Goal: Task Accomplishment & Management: Use online tool/utility

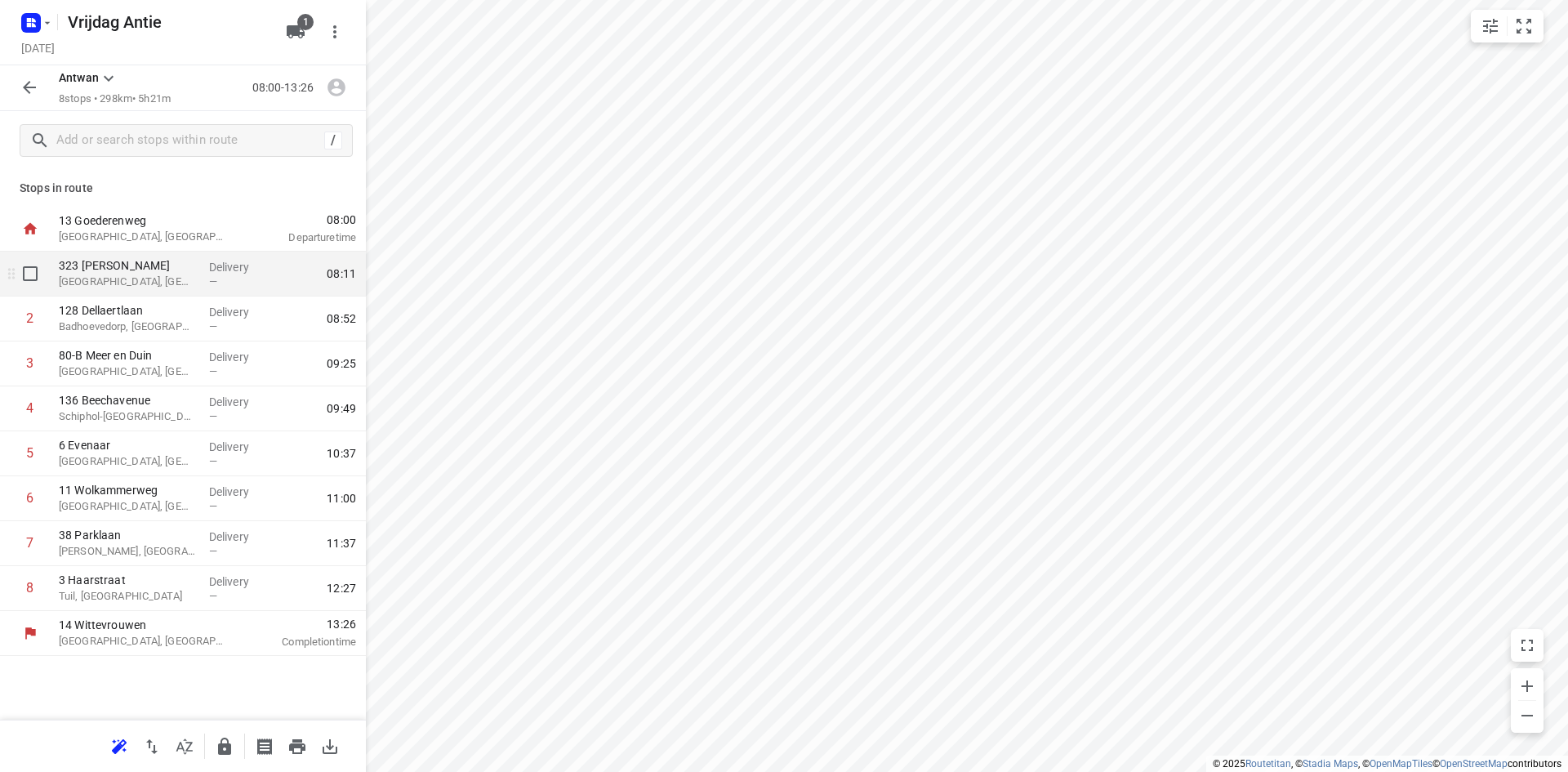
click at [211, 253] on div "Delivery —" at bounding box center [239, 274] width 74 height 45
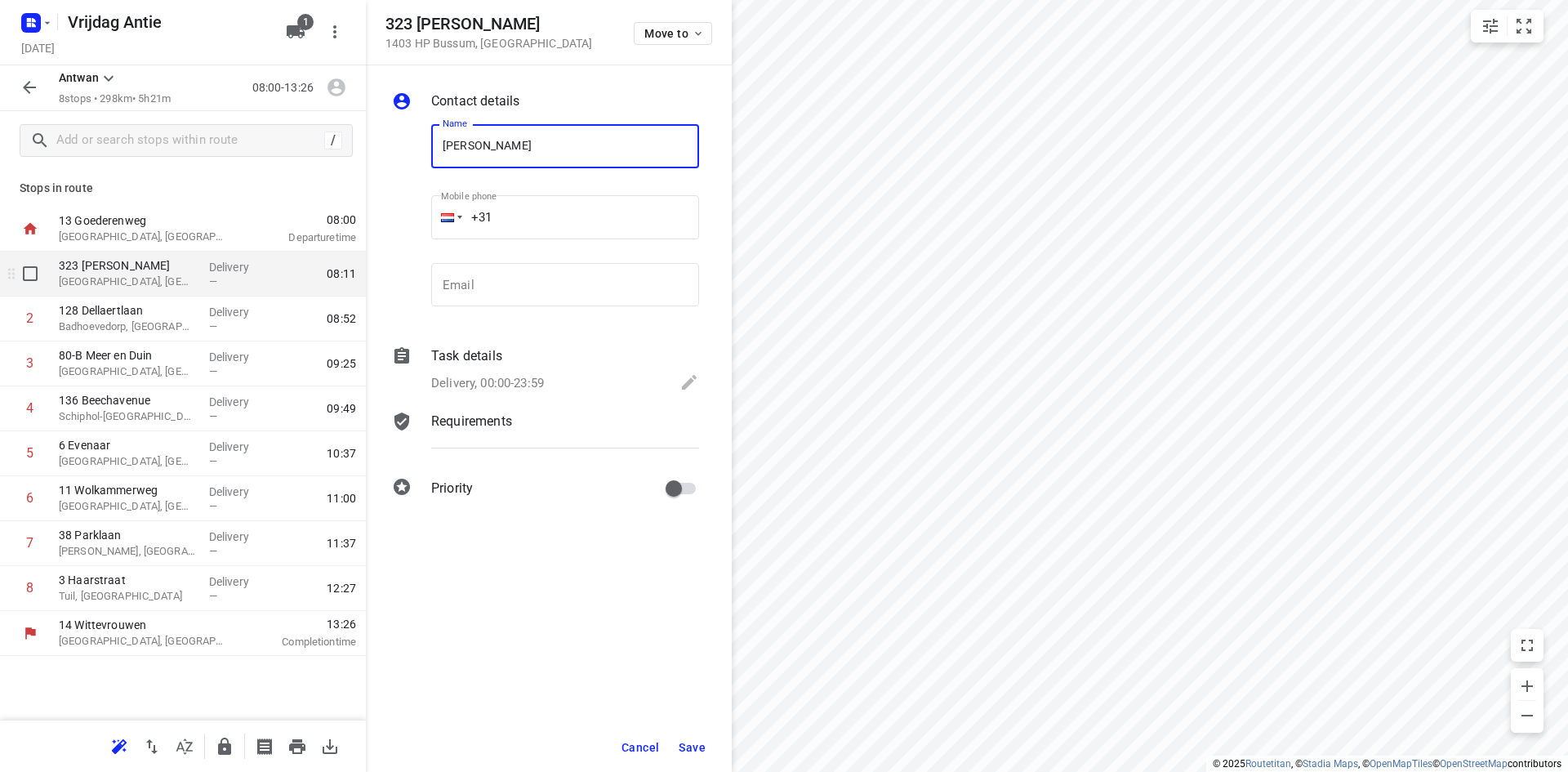
type input "[PERSON_NAME]"
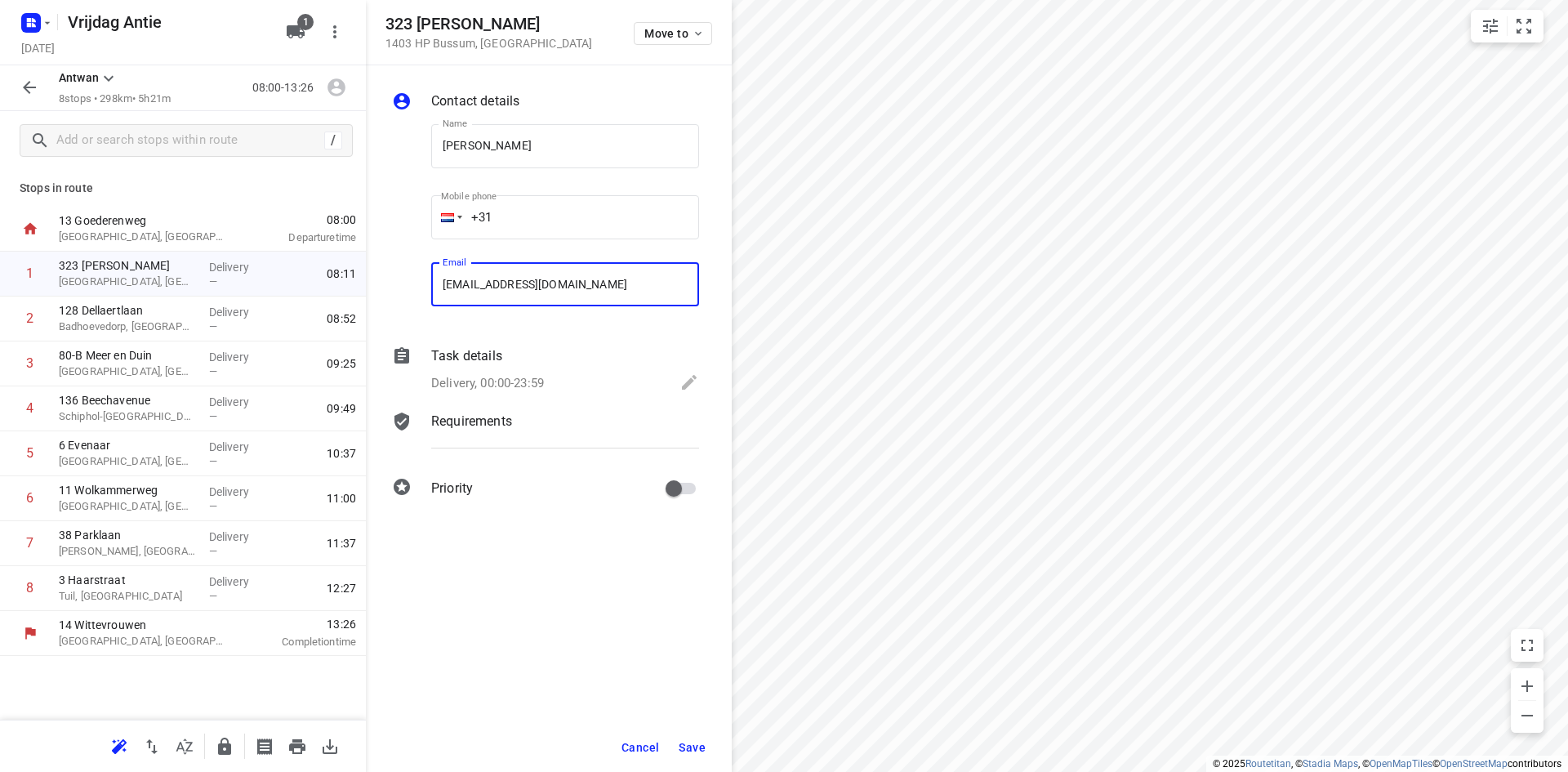
type input "[EMAIL_ADDRESS][DOMAIN_NAME]"
click at [695, 734] on button "Save" at bounding box center [692, 747] width 40 height 30
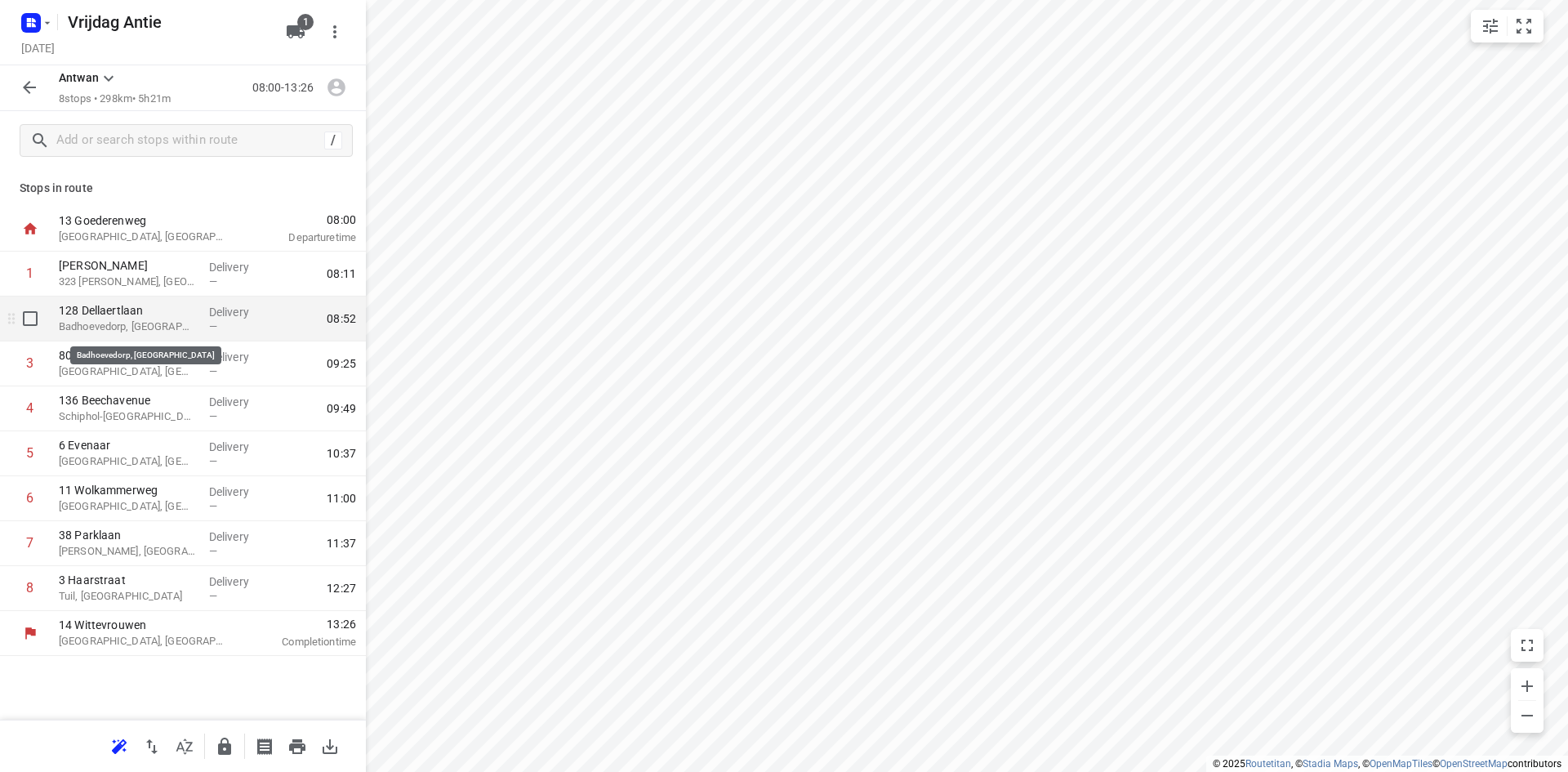
click at [92, 321] on p "Badhoevedorp, [GEOGRAPHIC_DATA]" at bounding box center [127, 327] width 137 height 17
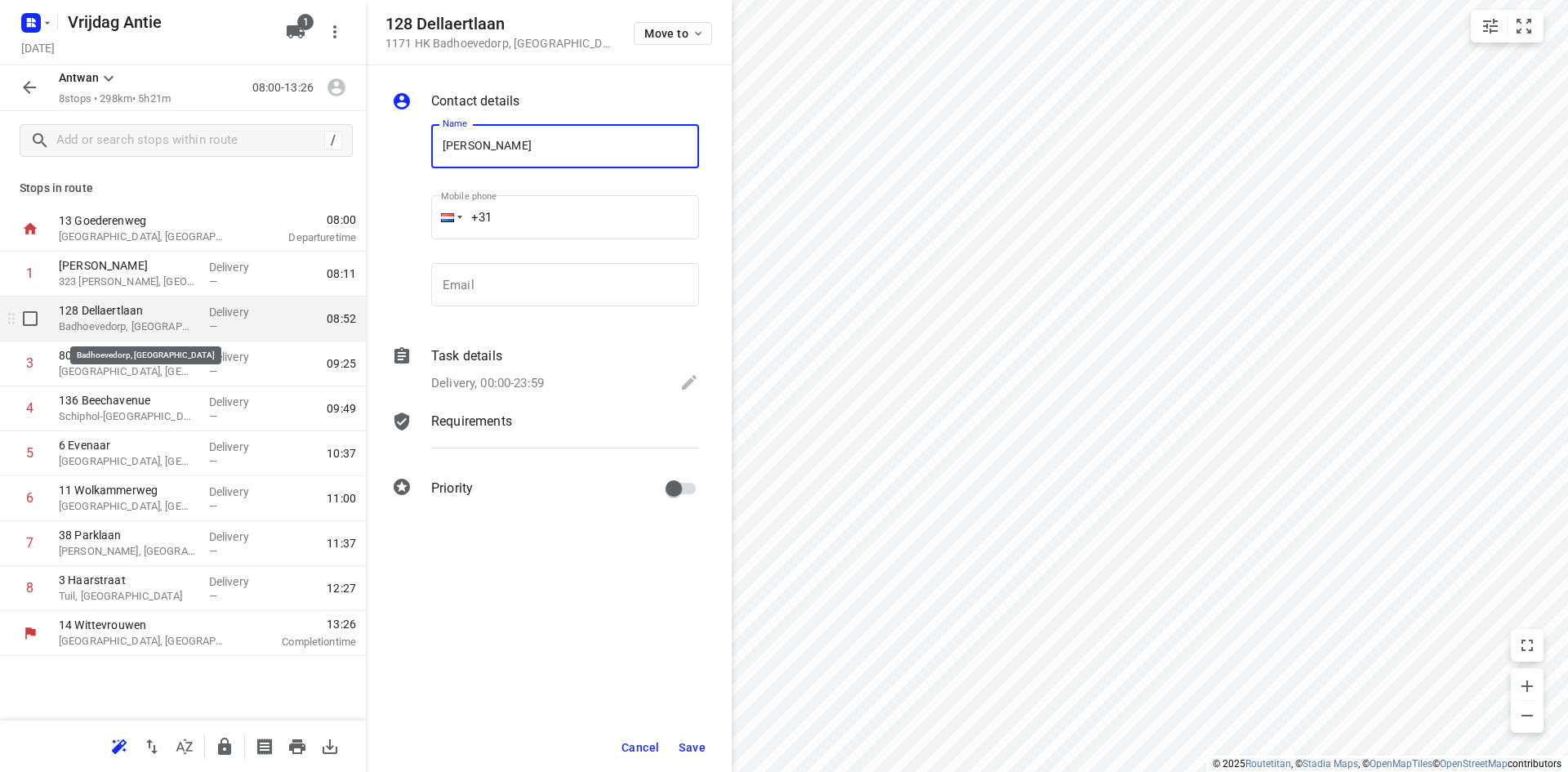
type input "[PERSON_NAME]"
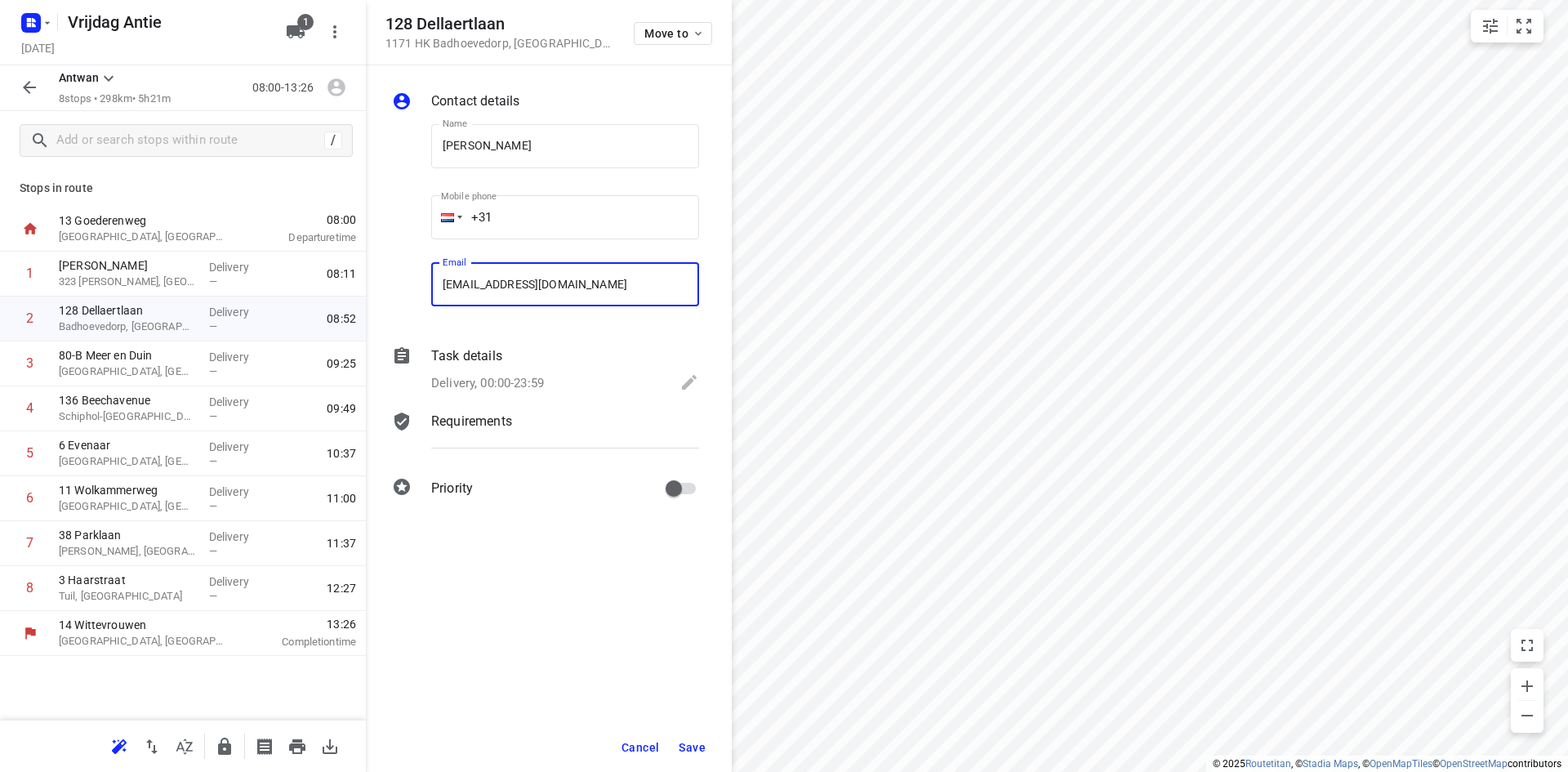
type input "[EMAIL_ADDRESS][DOMAIN_NAME]"
click at [695, 745] on span "Save" at bounding box center [692, 746] width 27 height 13
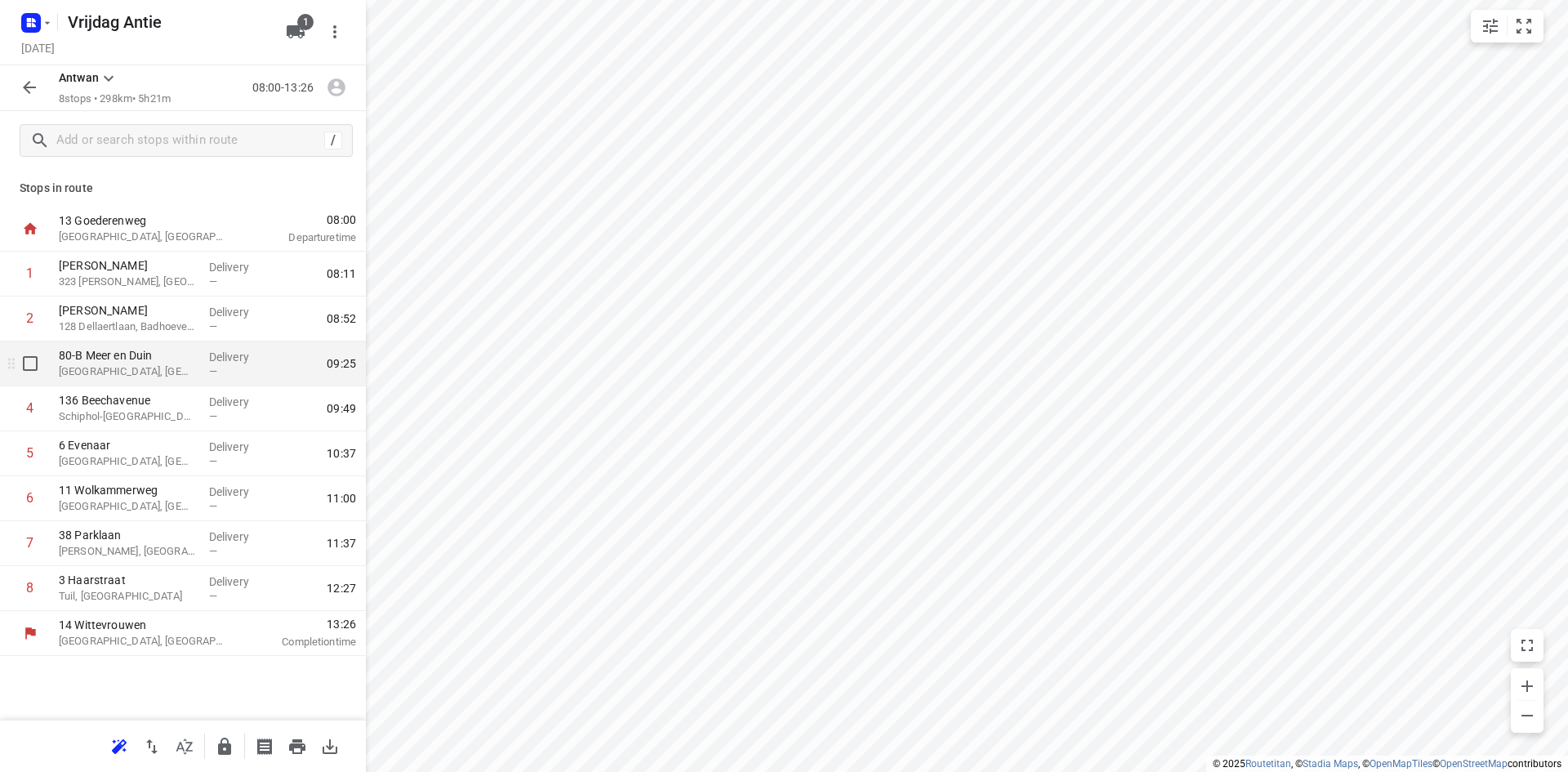
click at [119, 384] on div "80-B Meer en Duin Lisse, [GEOGRAPHIC_DATA]" at bounding box center [127, 364] width 151 height 45
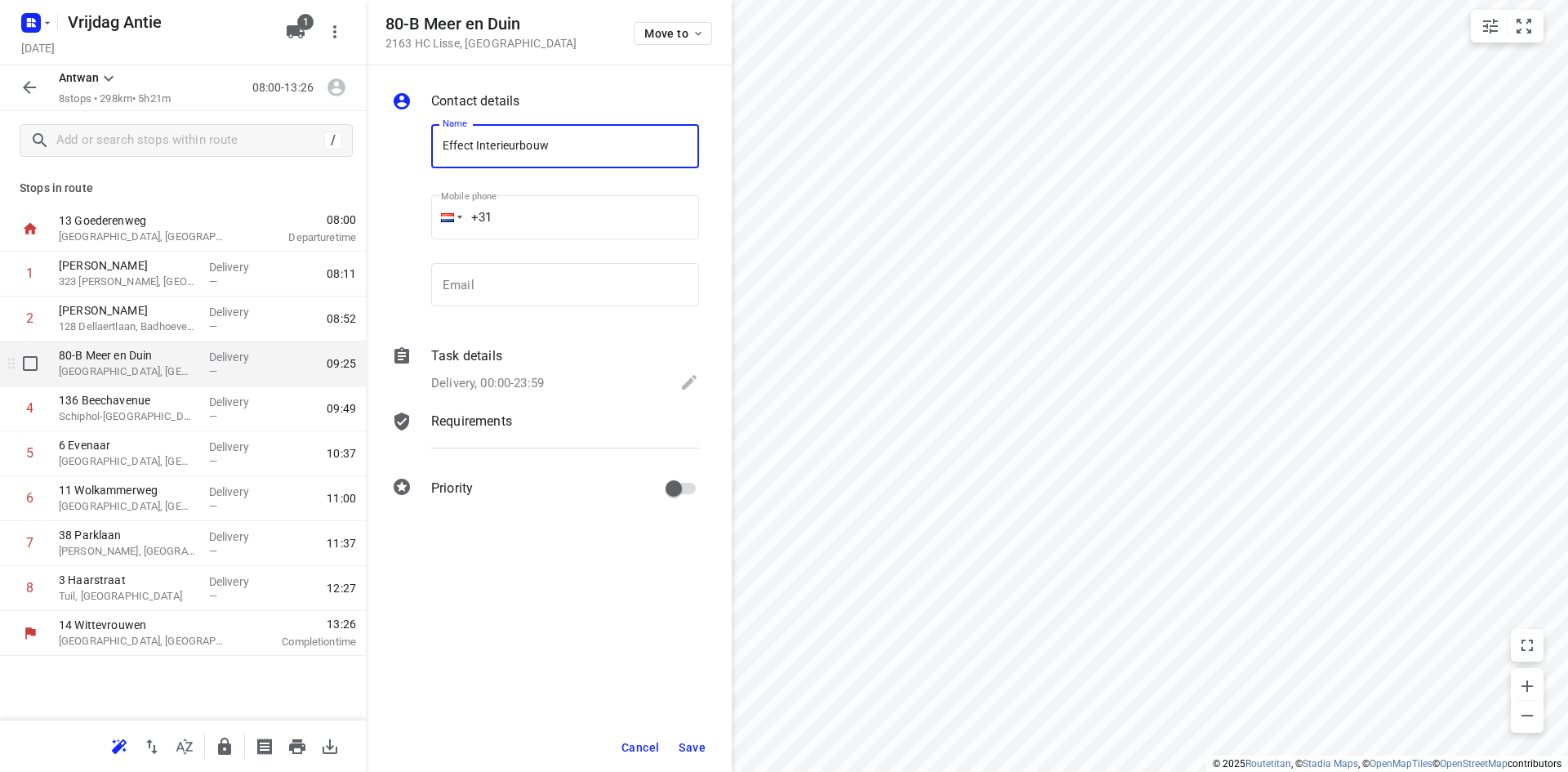
type input "Effect Interieurbouw"
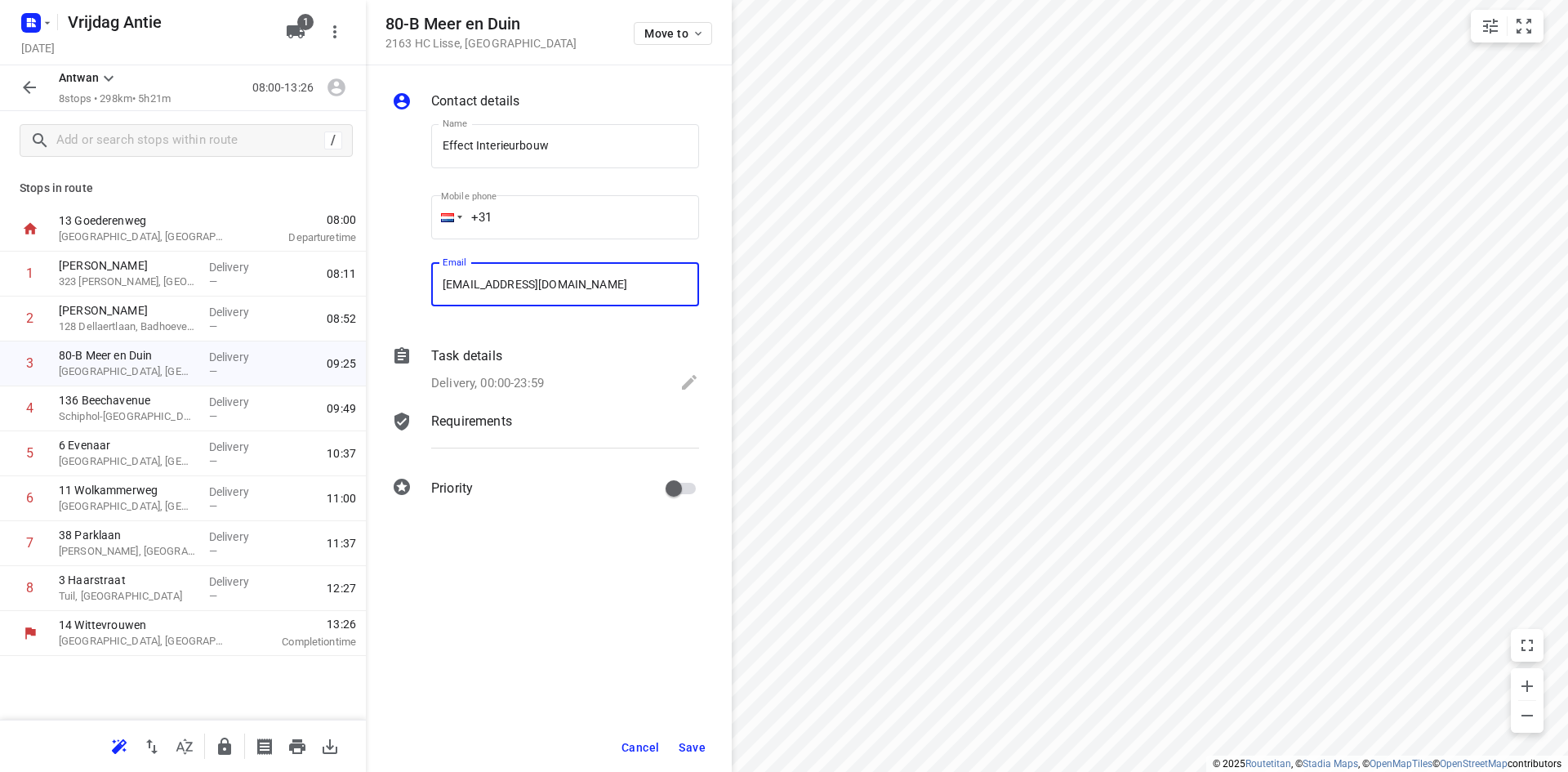
type input "[EMAIL_ADDRESS][DOMAIN_NAME]"
click at [693, 742] on span "Save" at bounding box center [692, 746] width 27 height 13
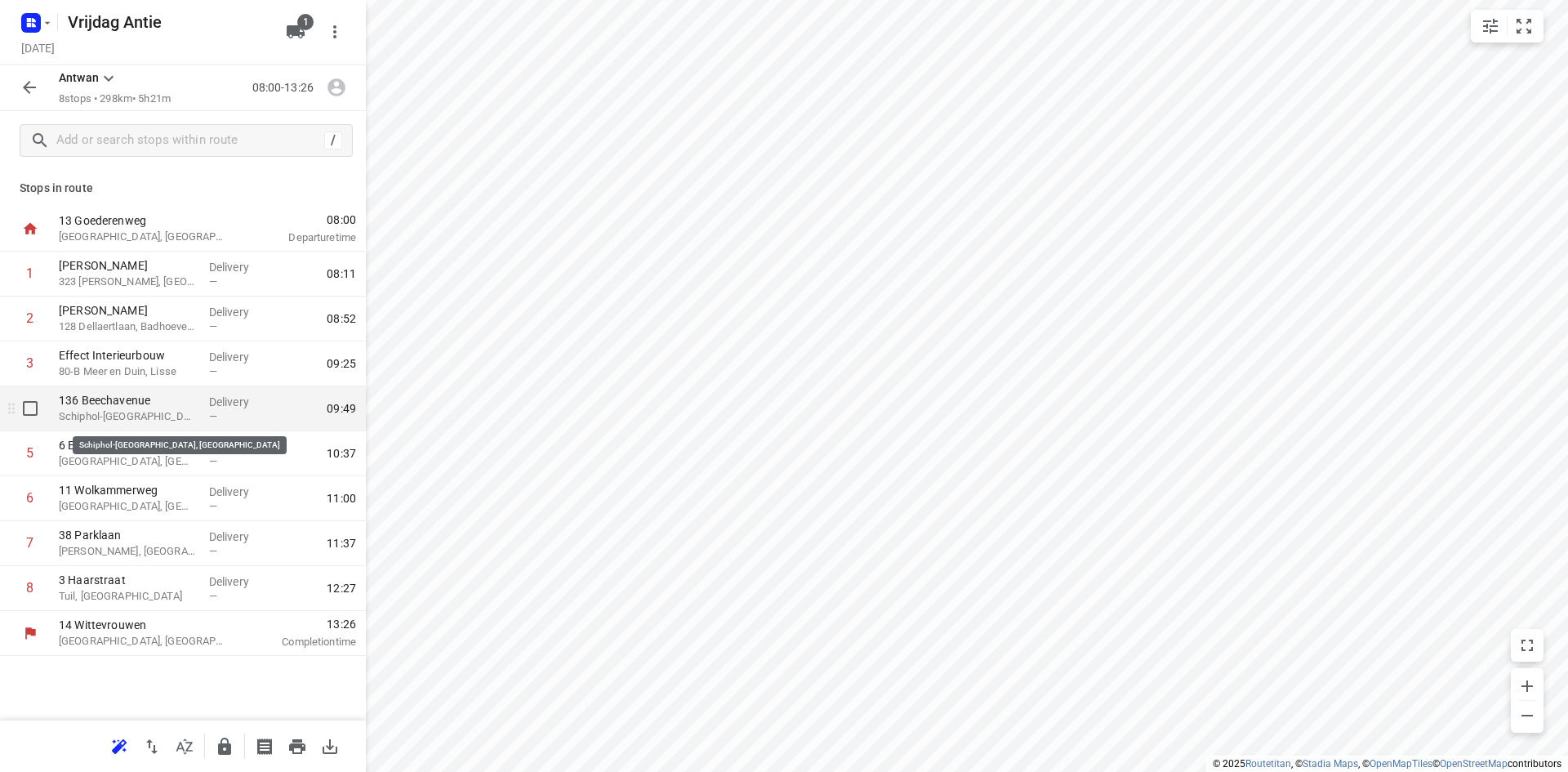
click at [163, 424] on p "Schiphol-[GEOGRAPHIC_DATA], [GEOGRAPHIC_DATA]" at bounding box center [127, 416] width 137 height 17
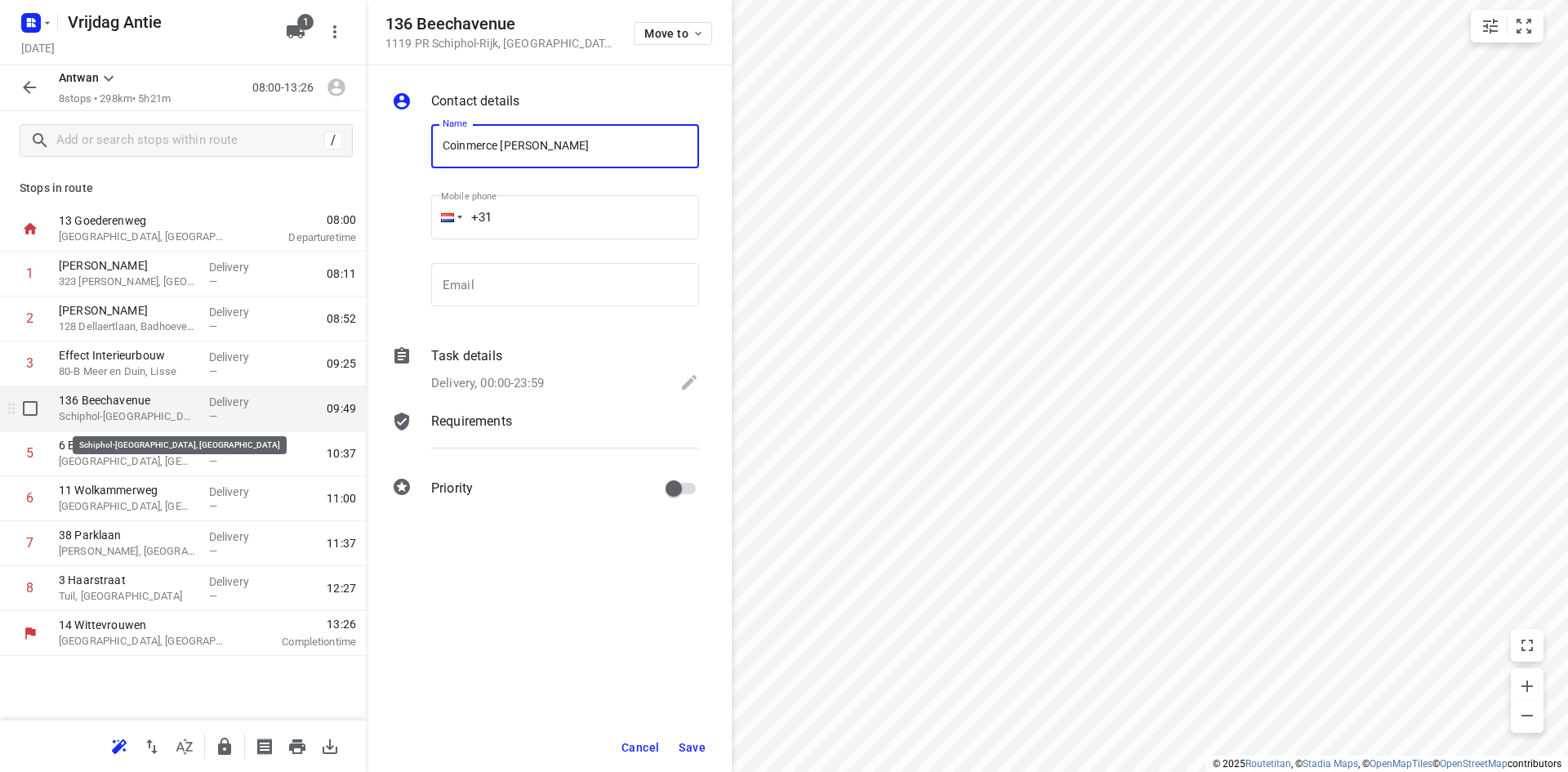
type input "Coinmerce [PERSON_NAME]"
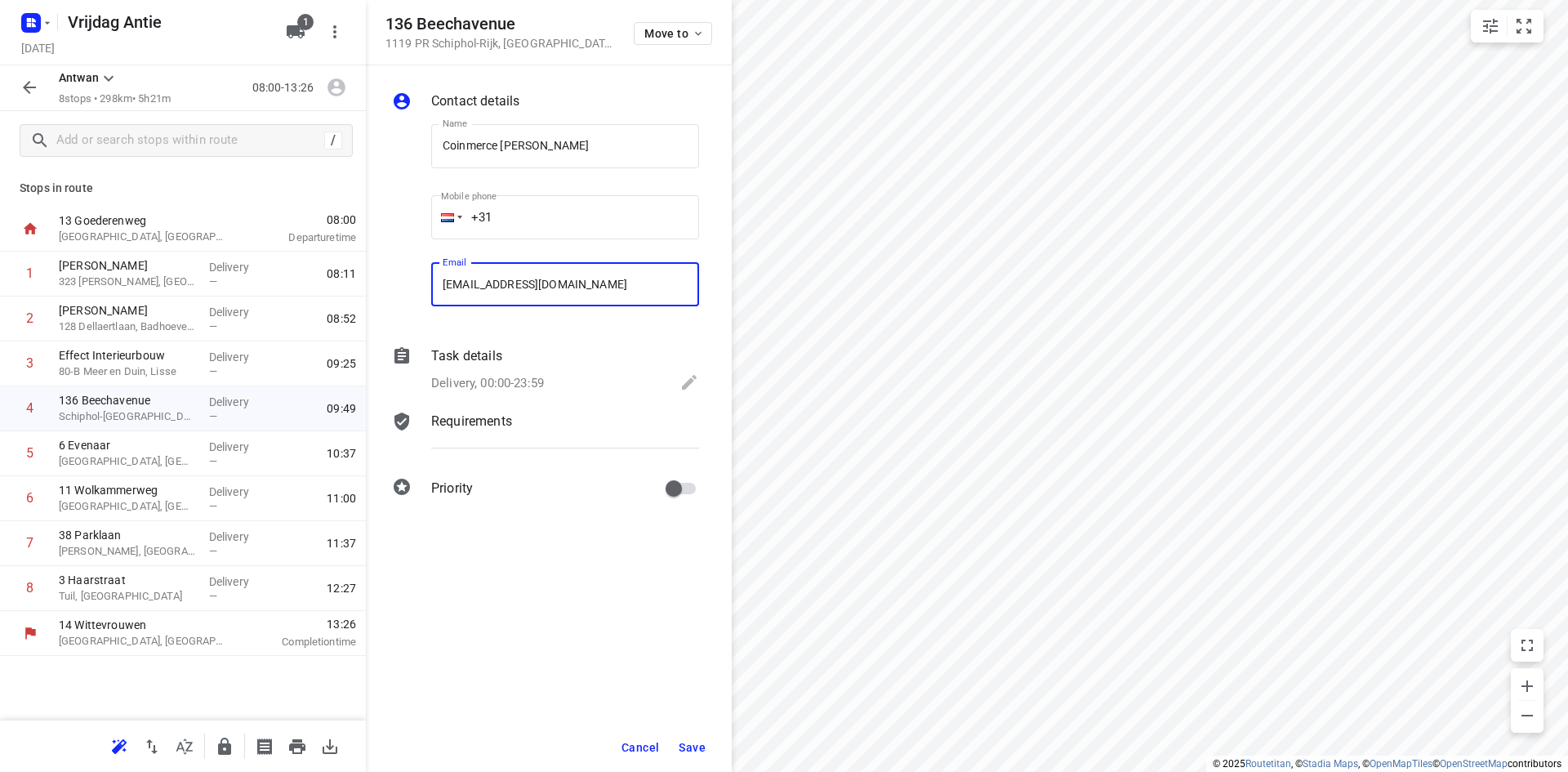
type input "[EMAIL_ADDRESS][DOMAIN_NAME]"
click at [687, 746] on span "Save" at bounding box center [692, 746] width 27 height 13
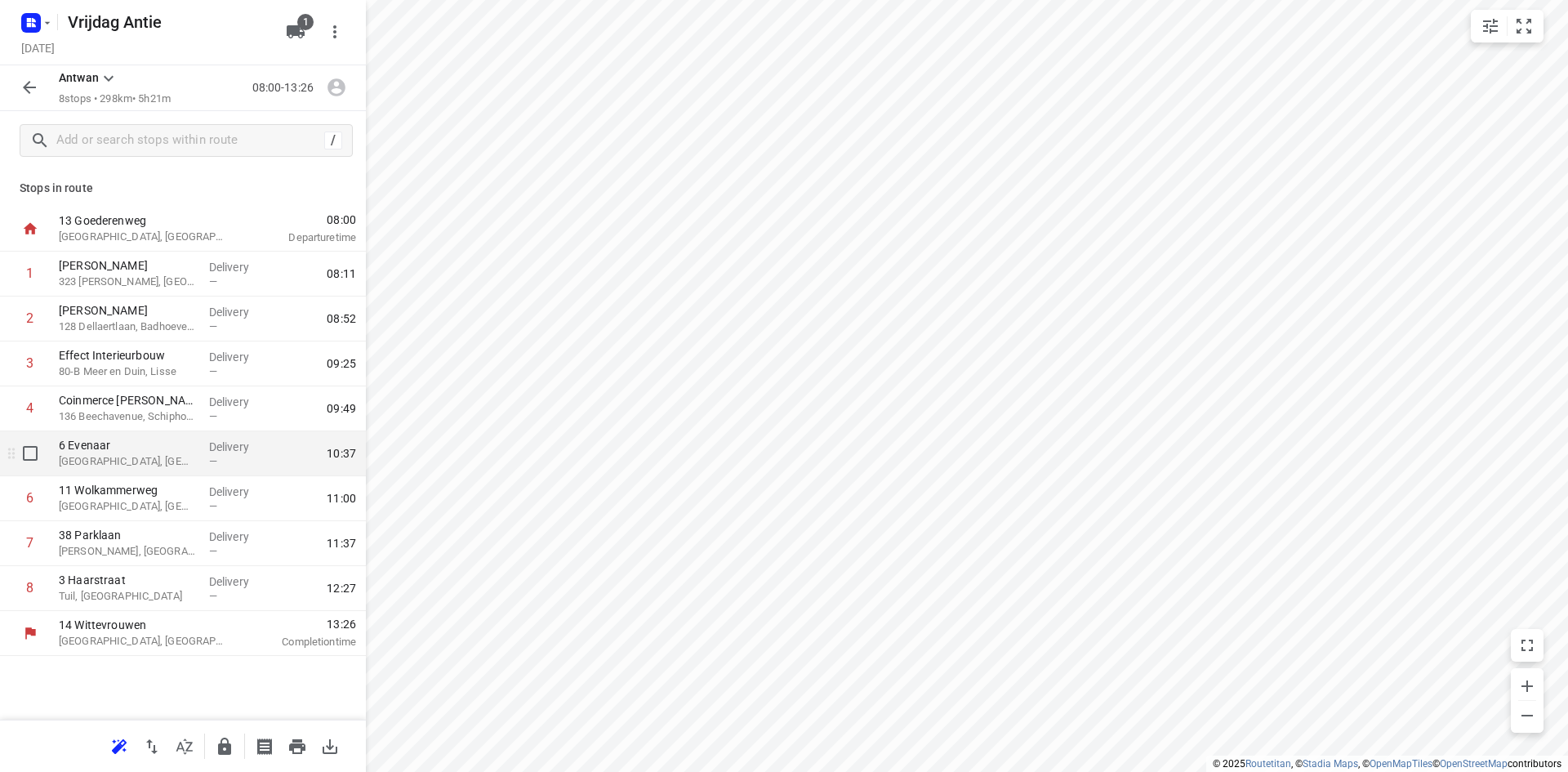
click at [151, 463] on p "[GEOGRAPHIC_DATA], [GEOGRAPHIC_DATA]" at bounding box center [127, 461] width 137 height 17
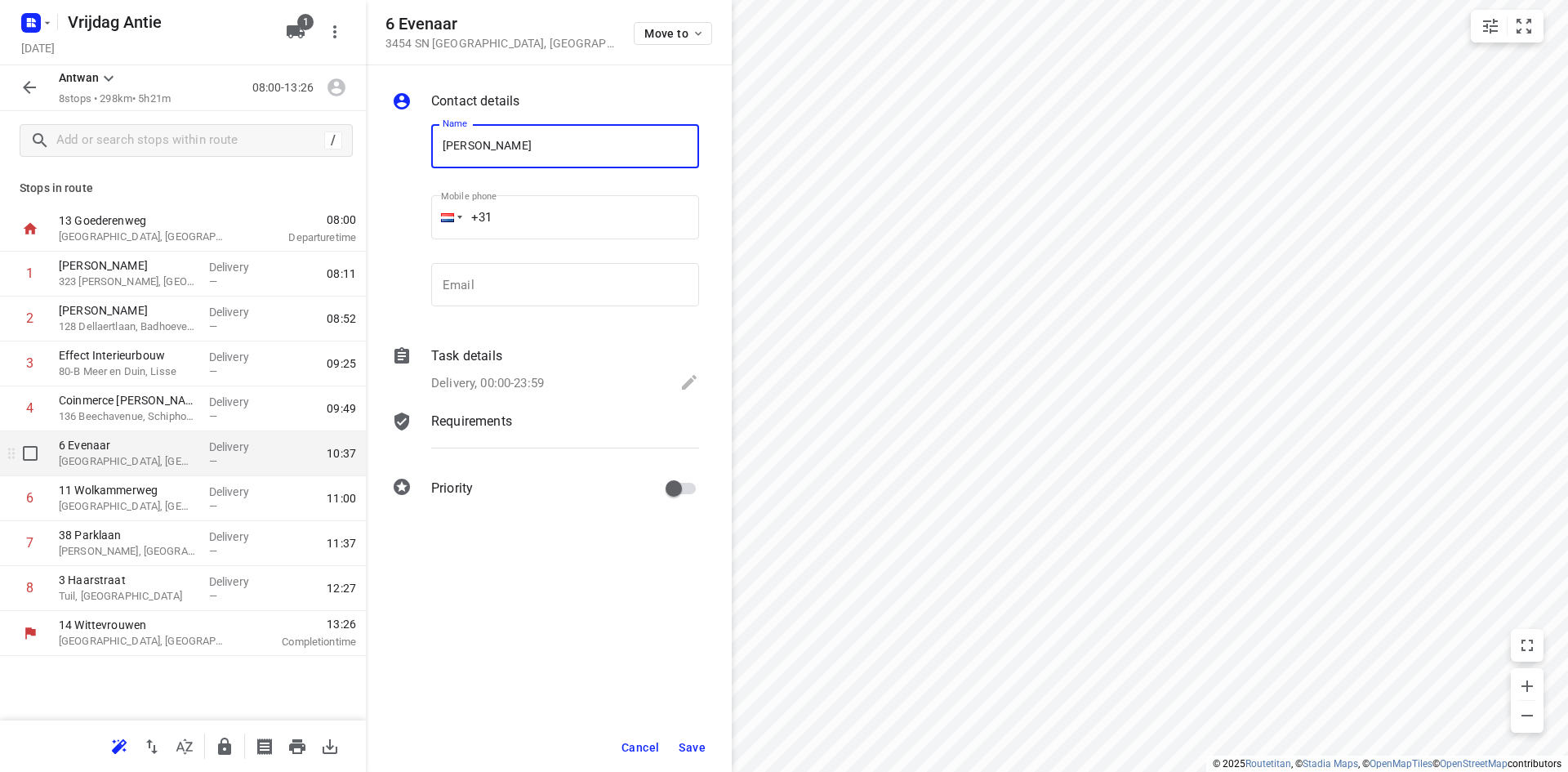
type input "[PERSON_NAME]"
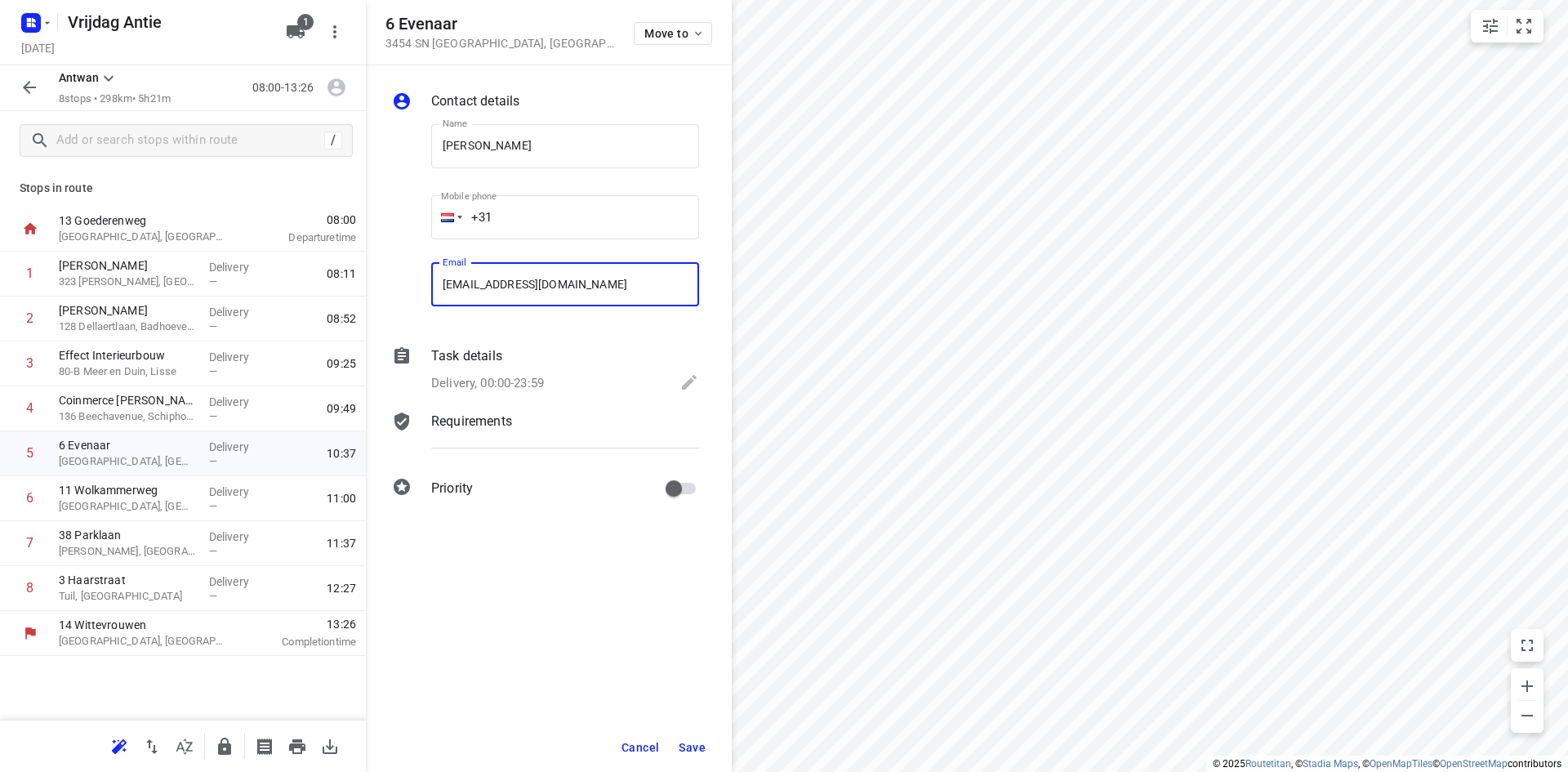
type input "[EMAIL_ADDRESS][DOMAIN_NAME]"
click at [691, 747] on span "Save" at bounding box center [692, 746] width 27 height 13
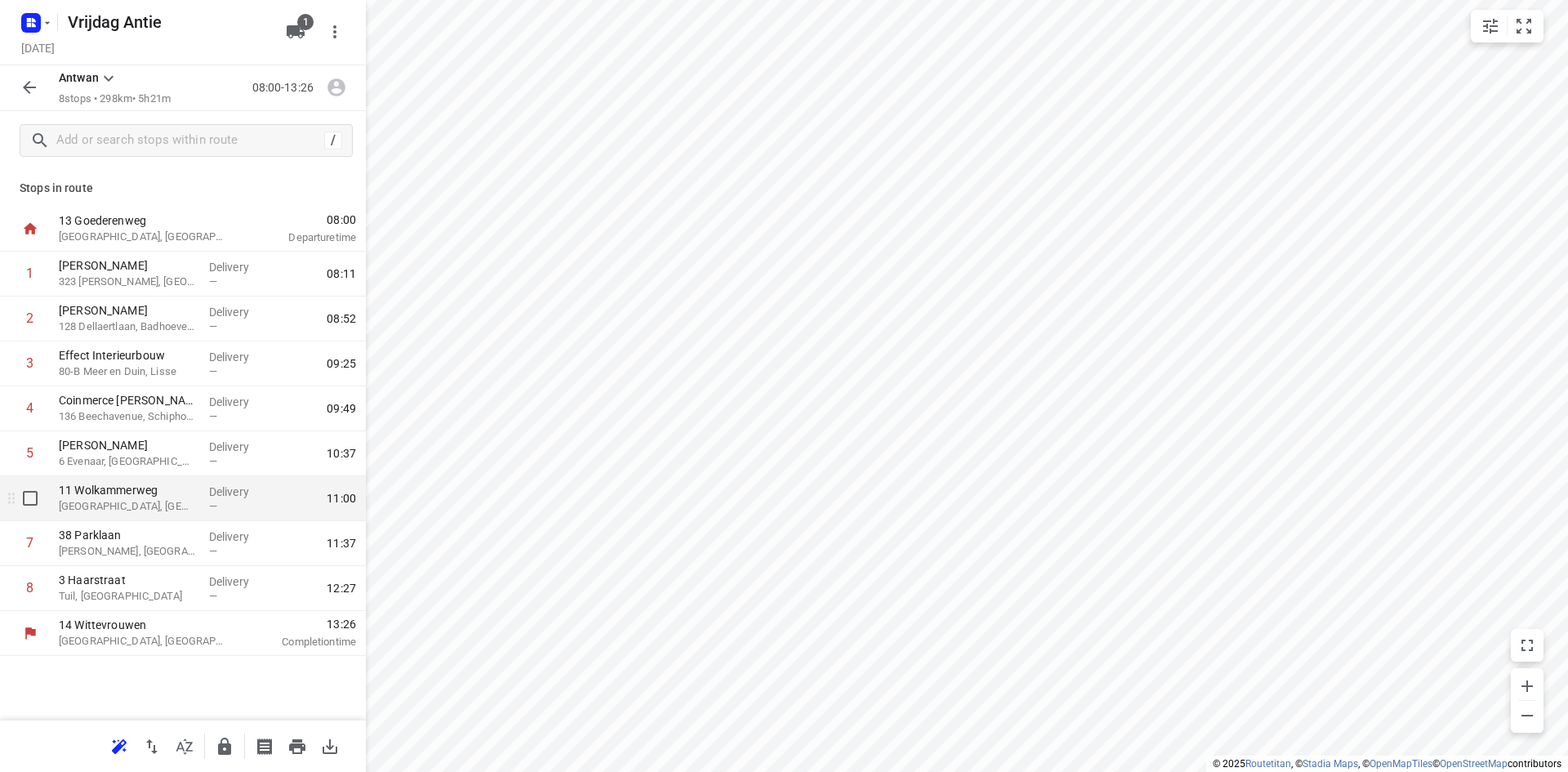
click at [90, 505] on p "[GEOGRAPHIC_DATA], [GEOGRAPHIC_DATA]" at bounding box center [127, 505] width 137 height 17
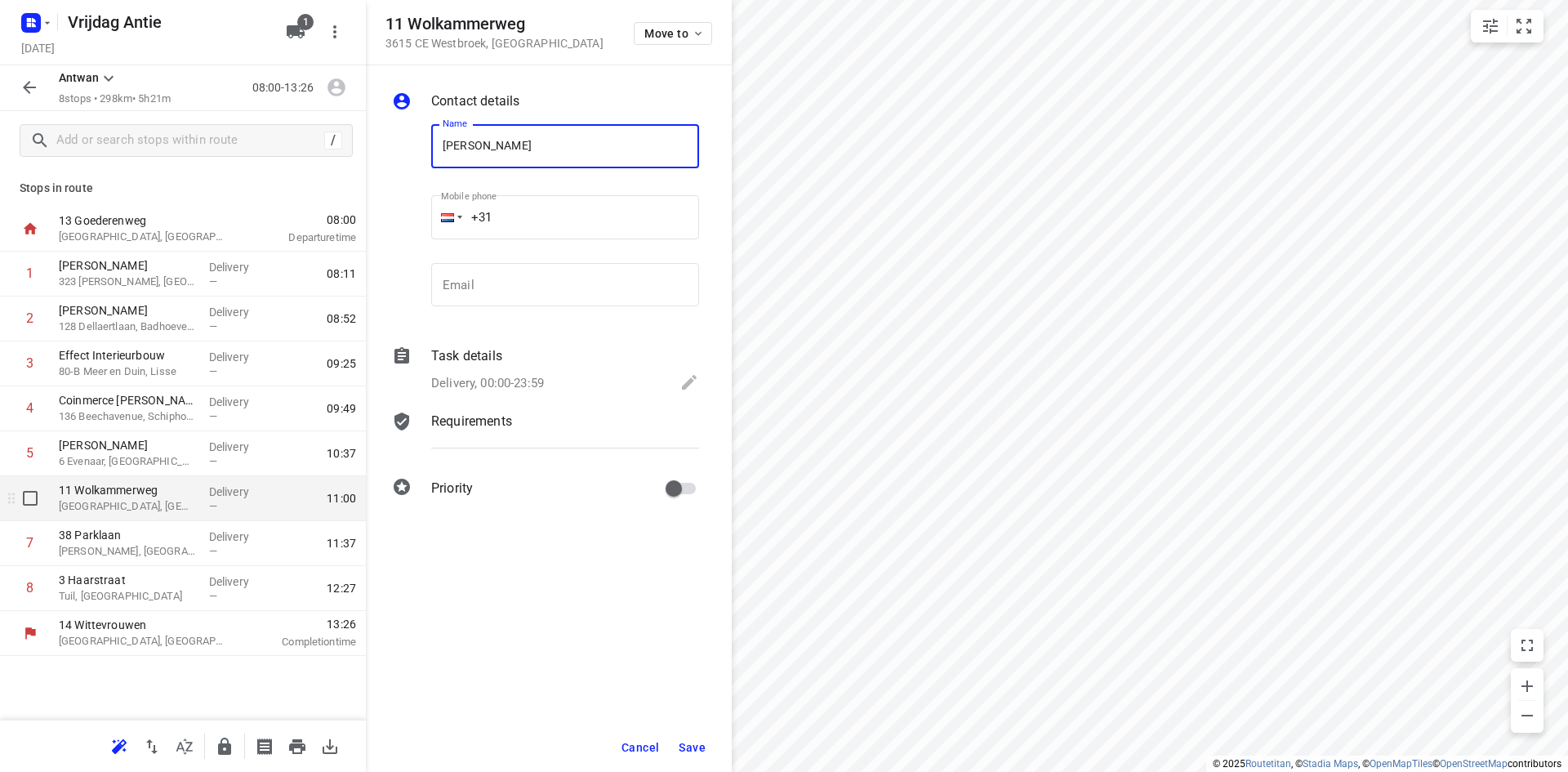
type input "[PERSON_NAME]"
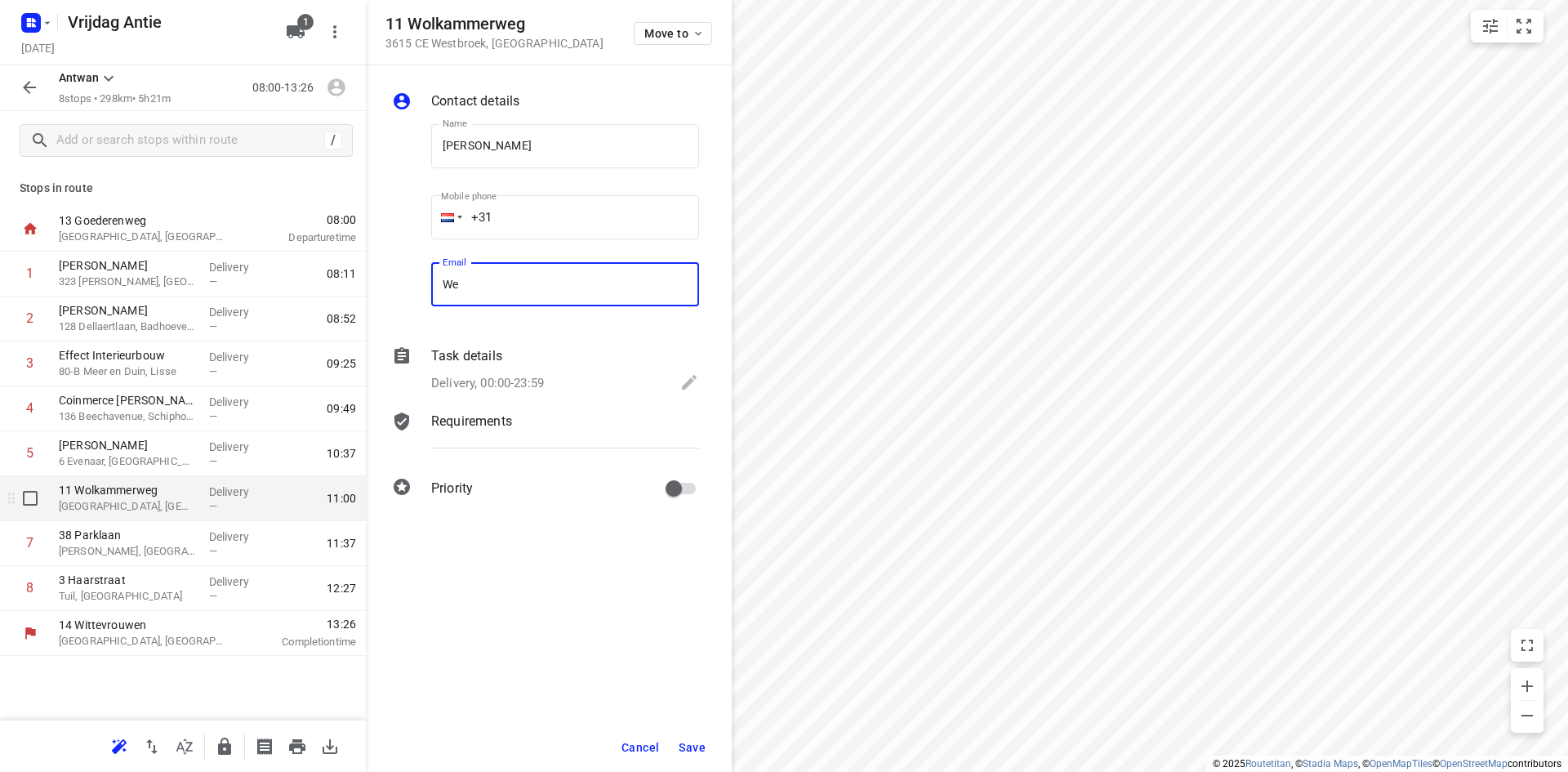
type input "W"
type input "[EMAIL_ADDRESS][DOMAIN_NAME]"
click at [684, 742] on span "Save" at bounding box center [692, 746] width 27 height 13
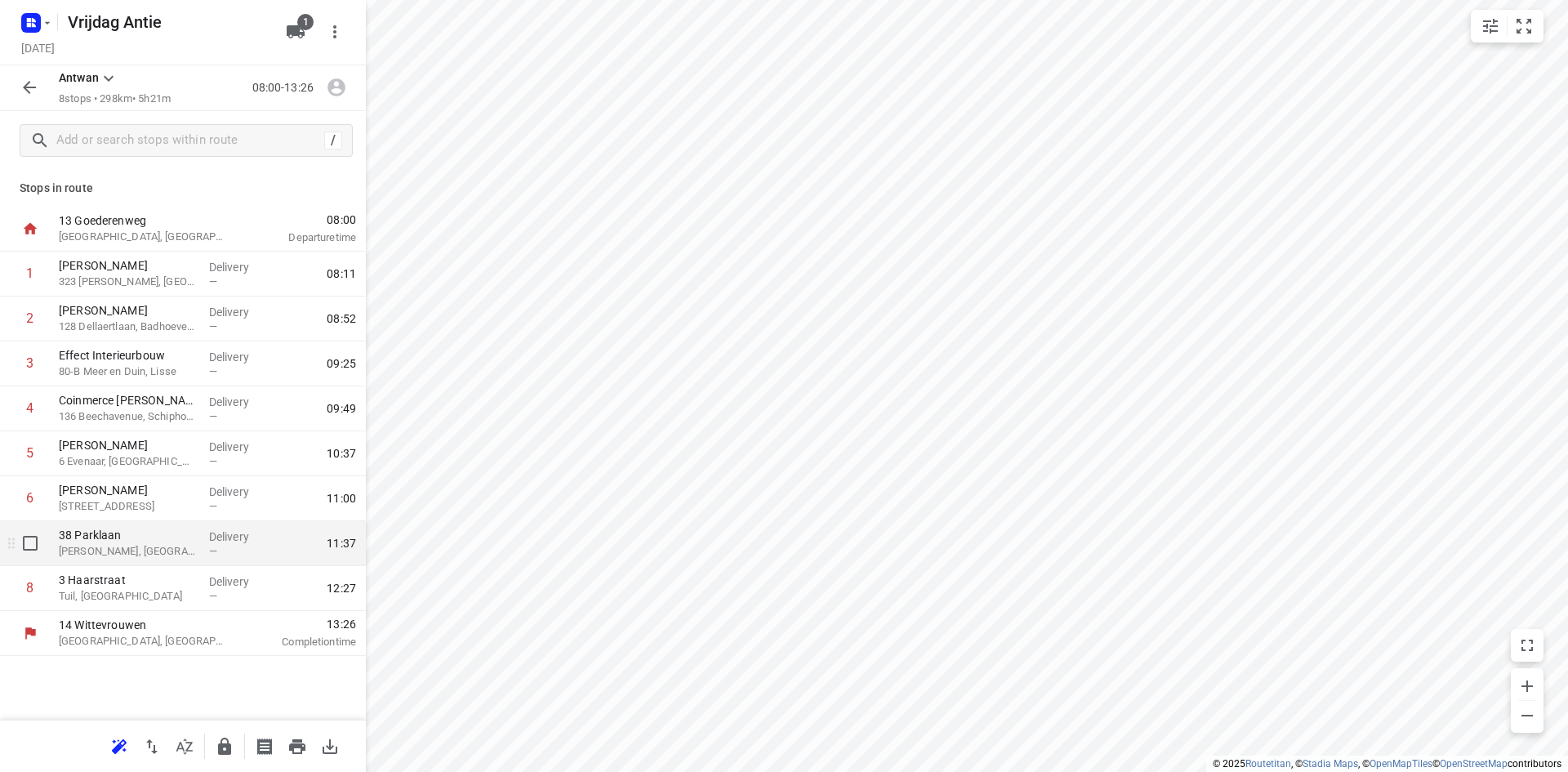
click at [151, 541] on p "38 Parklaan" at bounding box center [127, 534] width 137 height 17
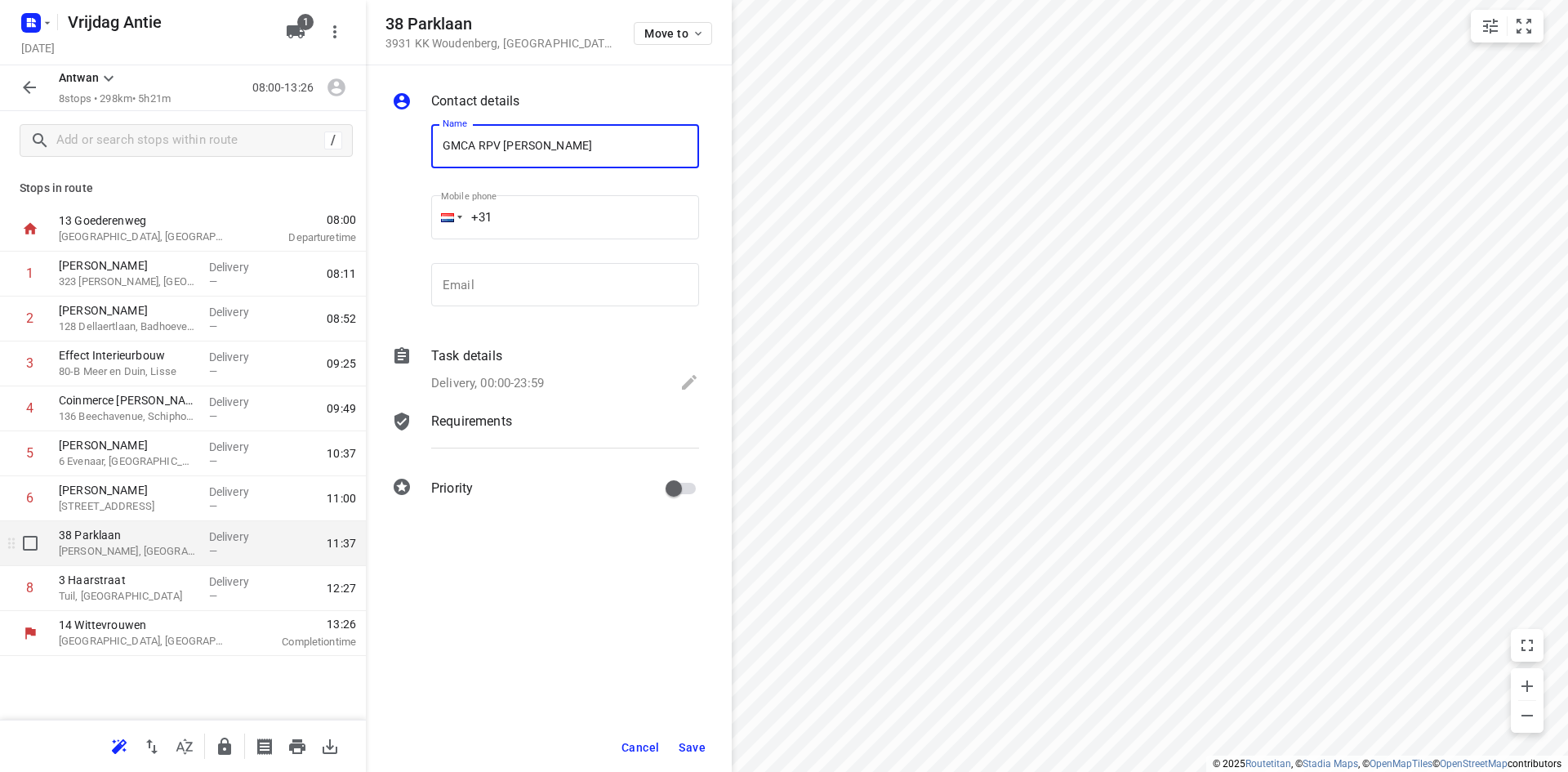
type input "GMCA RPV [PERSON_NAME]"
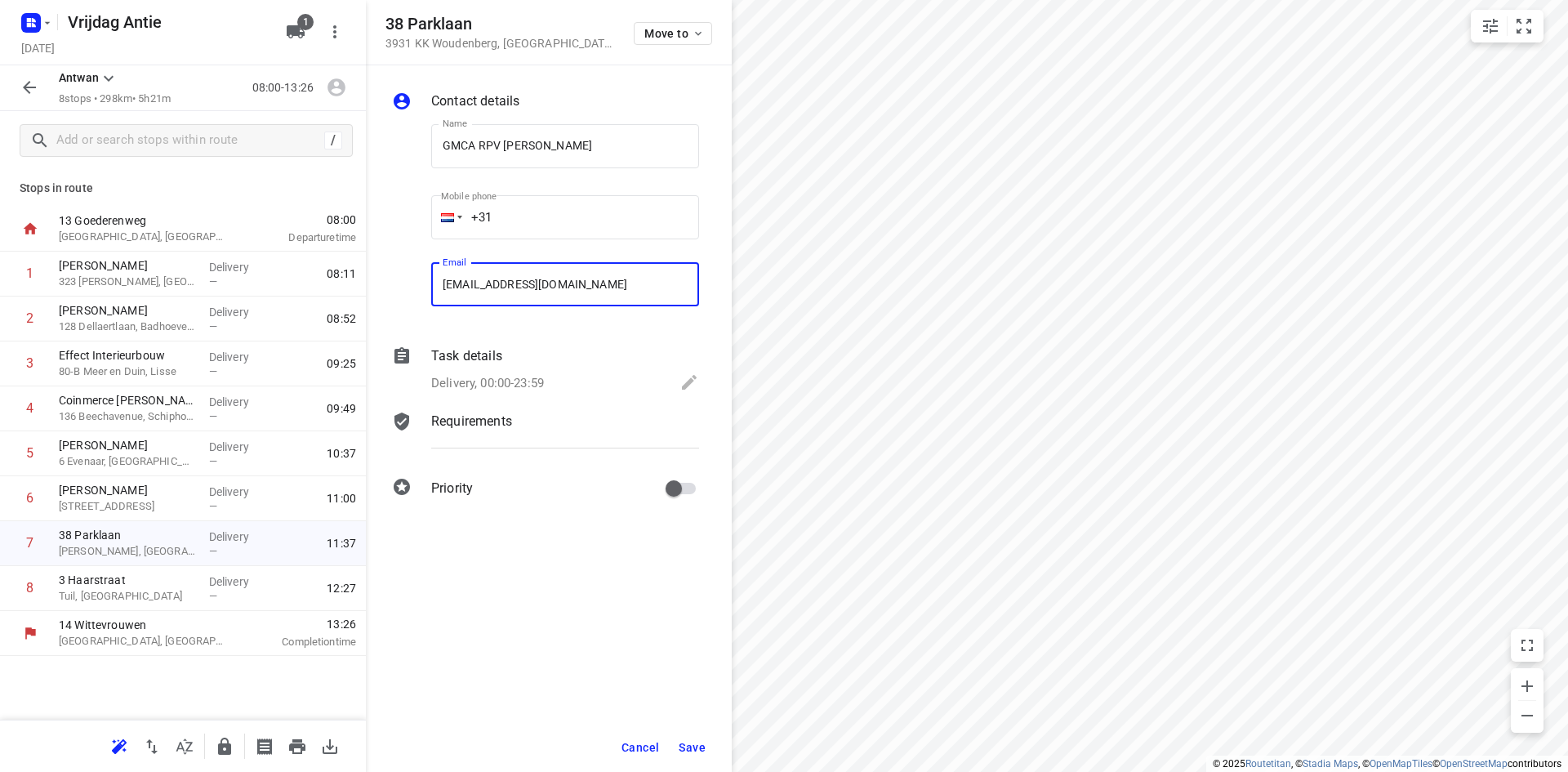
type input "[EMAIL_ADDRESS][DOMAIN_NAME]"
click at [680, 737] on button "Save" at bounding box center [692, 747] width 40 height 30
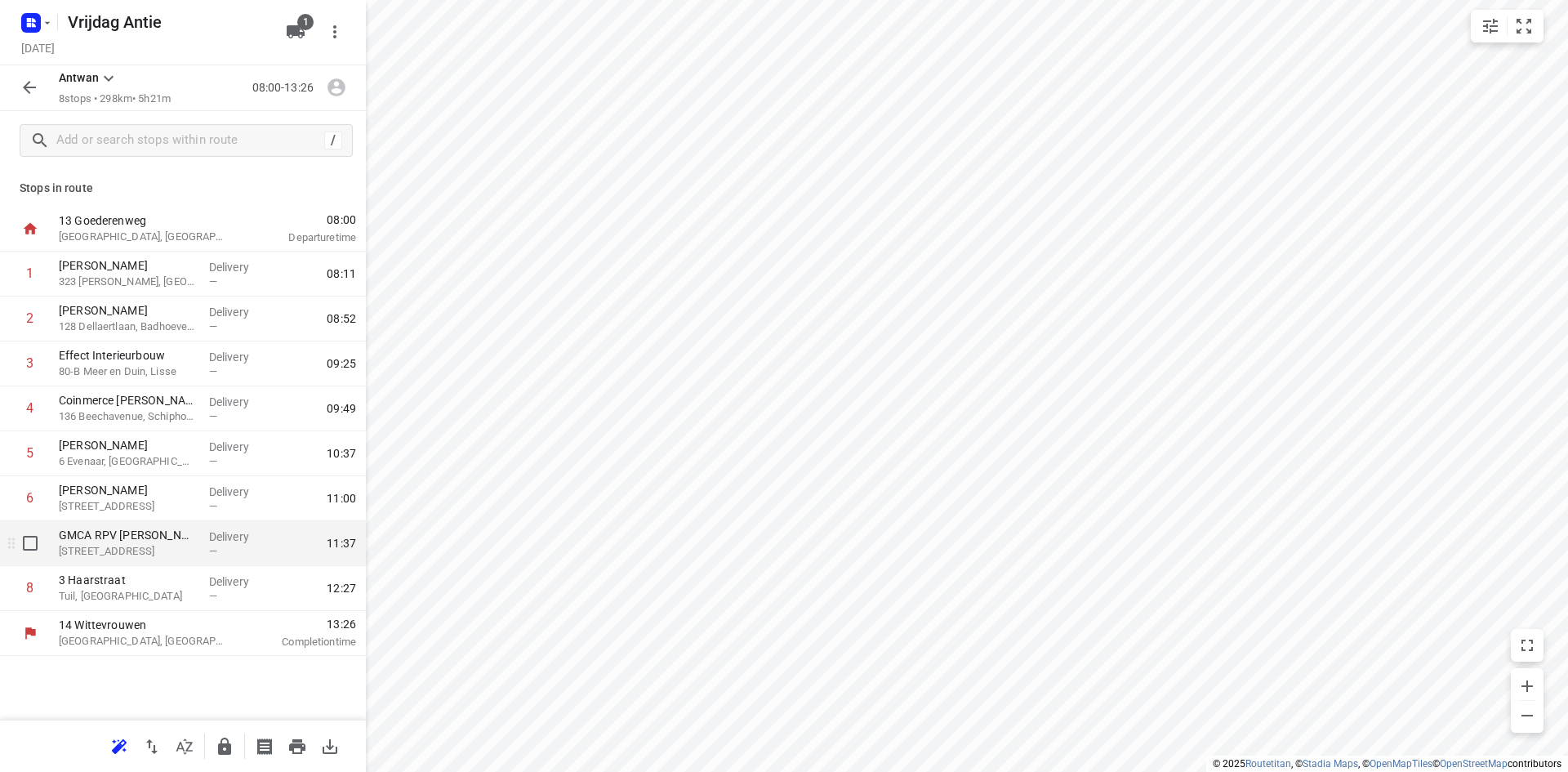
click at [184, 558] on p "[STREET_ADDRESS]" at bounding box center [127, 551] width 137 height 17
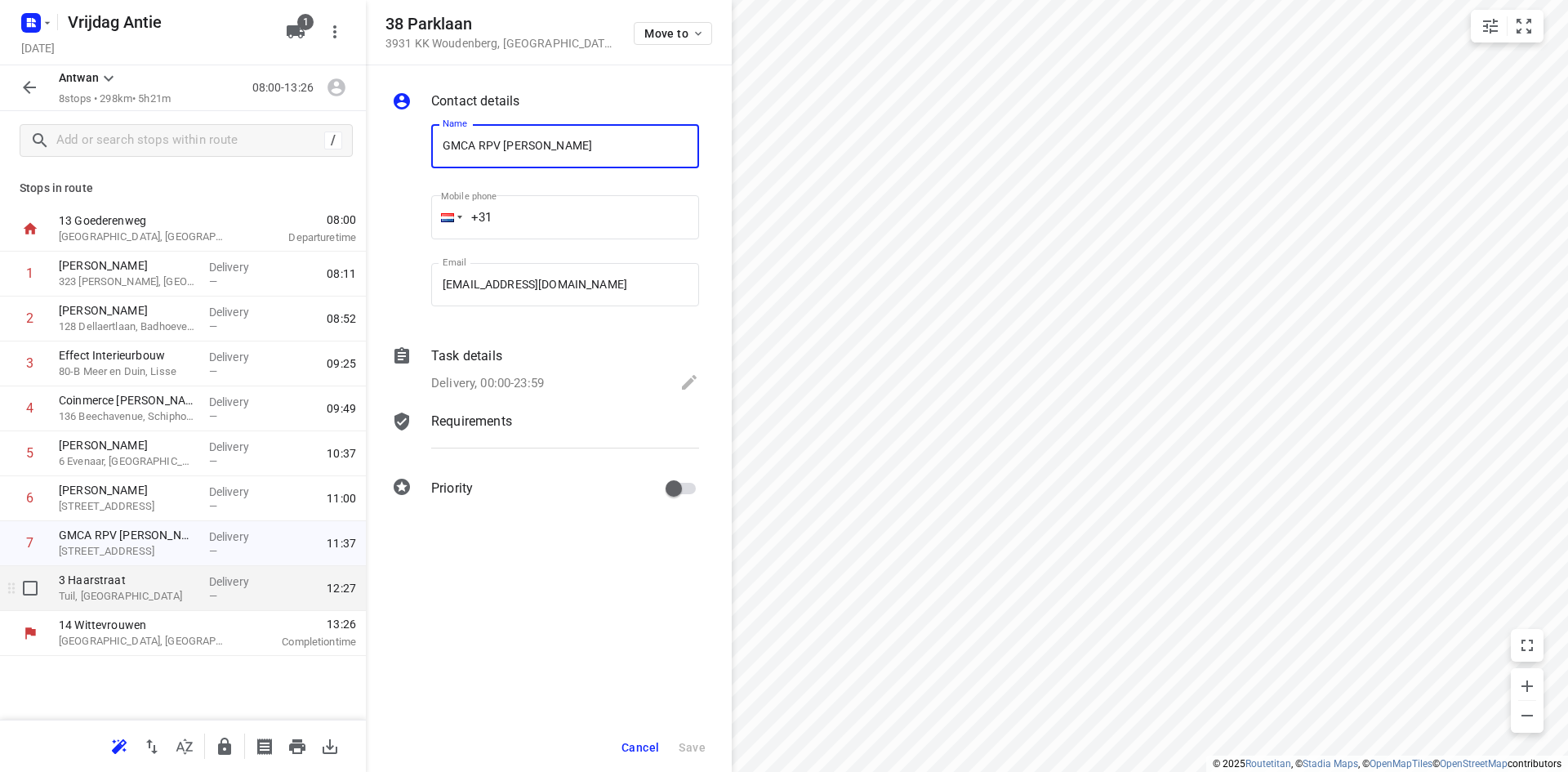
click at [161, 599] on p "Tuil, [GEOGRAPHIC_DATA]" at bounding box center [127, 596] width 137 height 17
type input "[PERSON_NAME]"
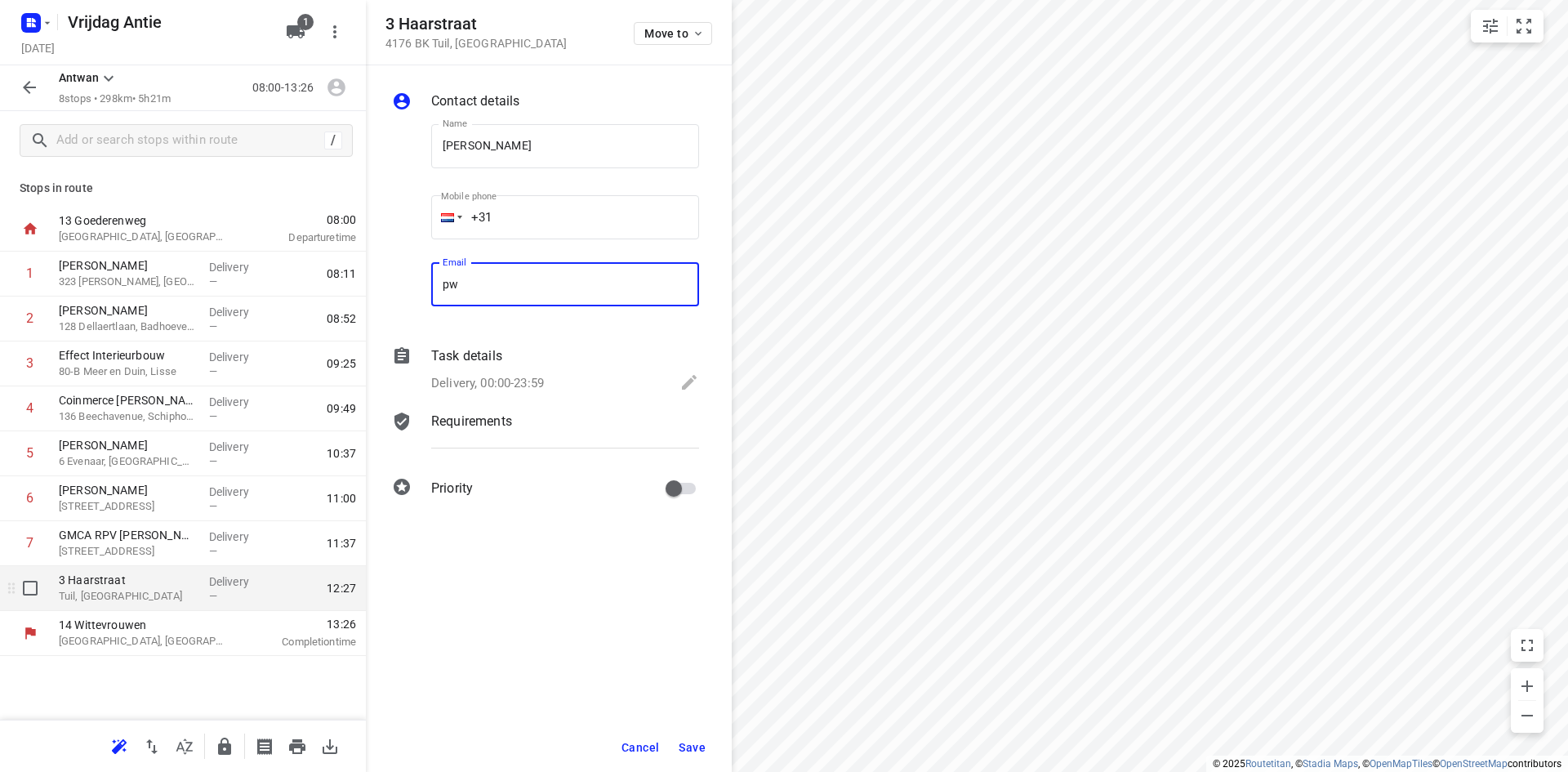
type input "p"
type input "[EMAIL_ADDRESS][DOMAIN_NAME]"
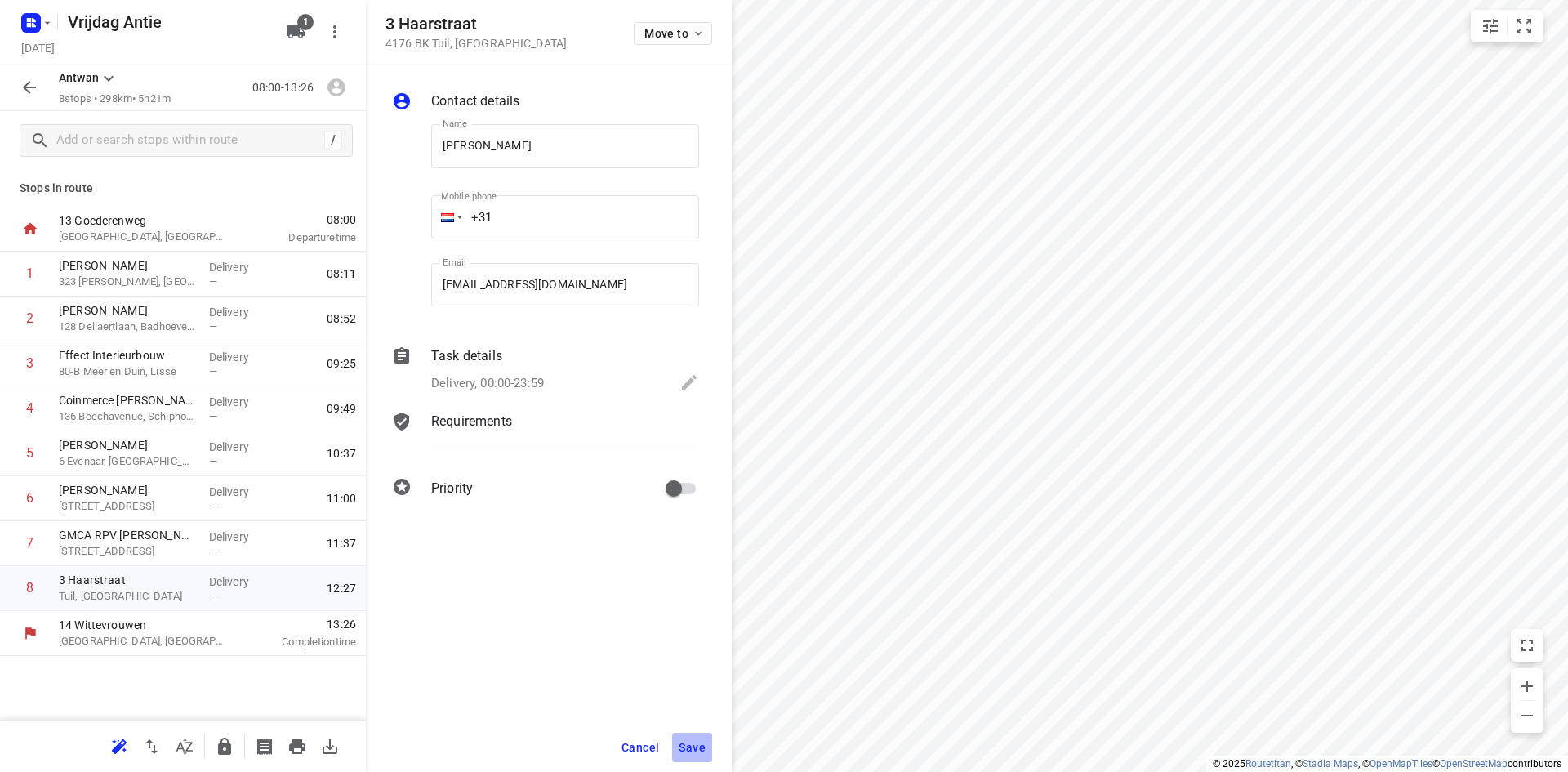
click at [707, 748] on button "Save" at bounding box center [692, 747] width 40 height 30
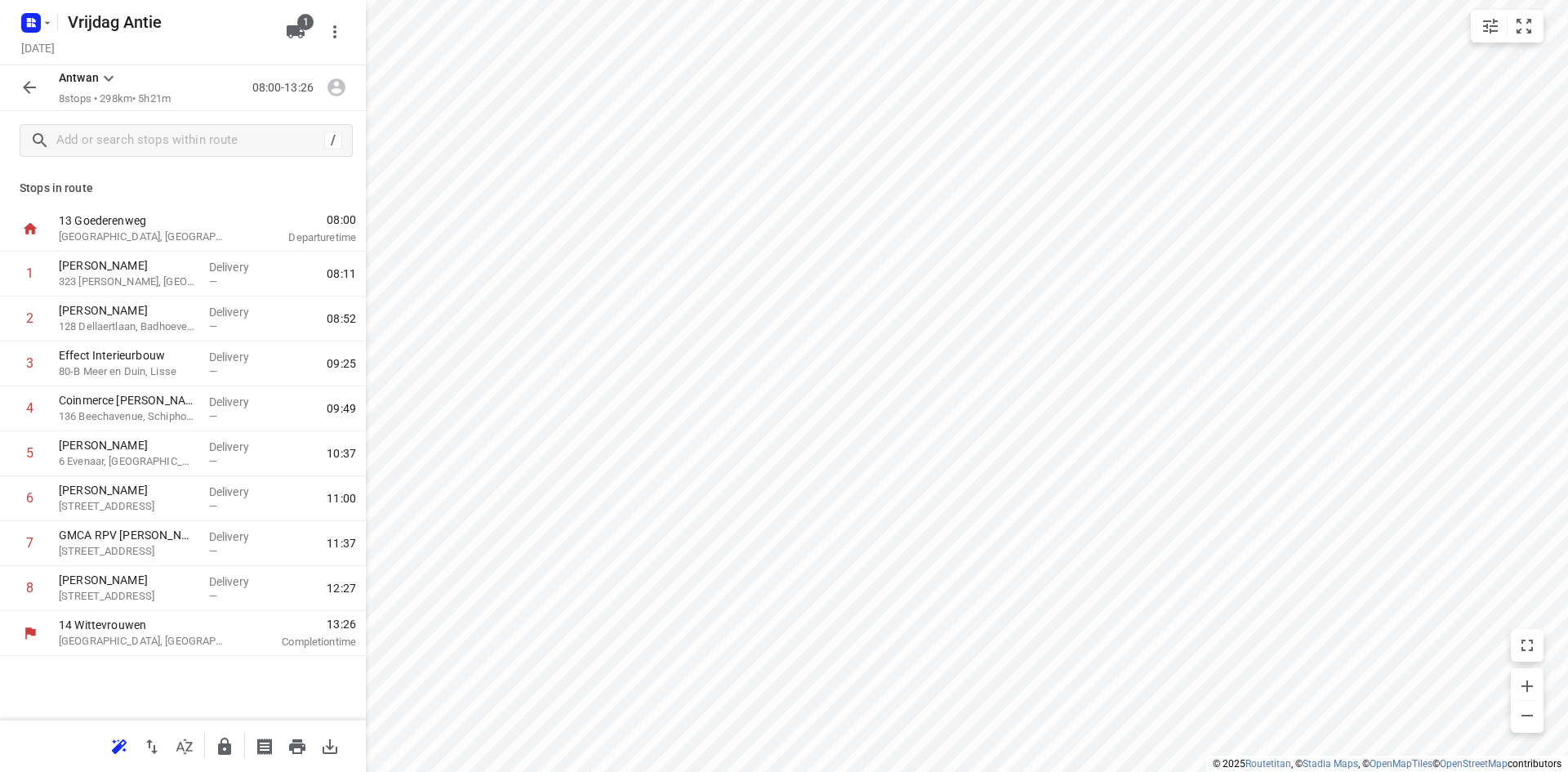
click at [17, 90] on button "button" at bounding box center [29, 87] width 32 height 32
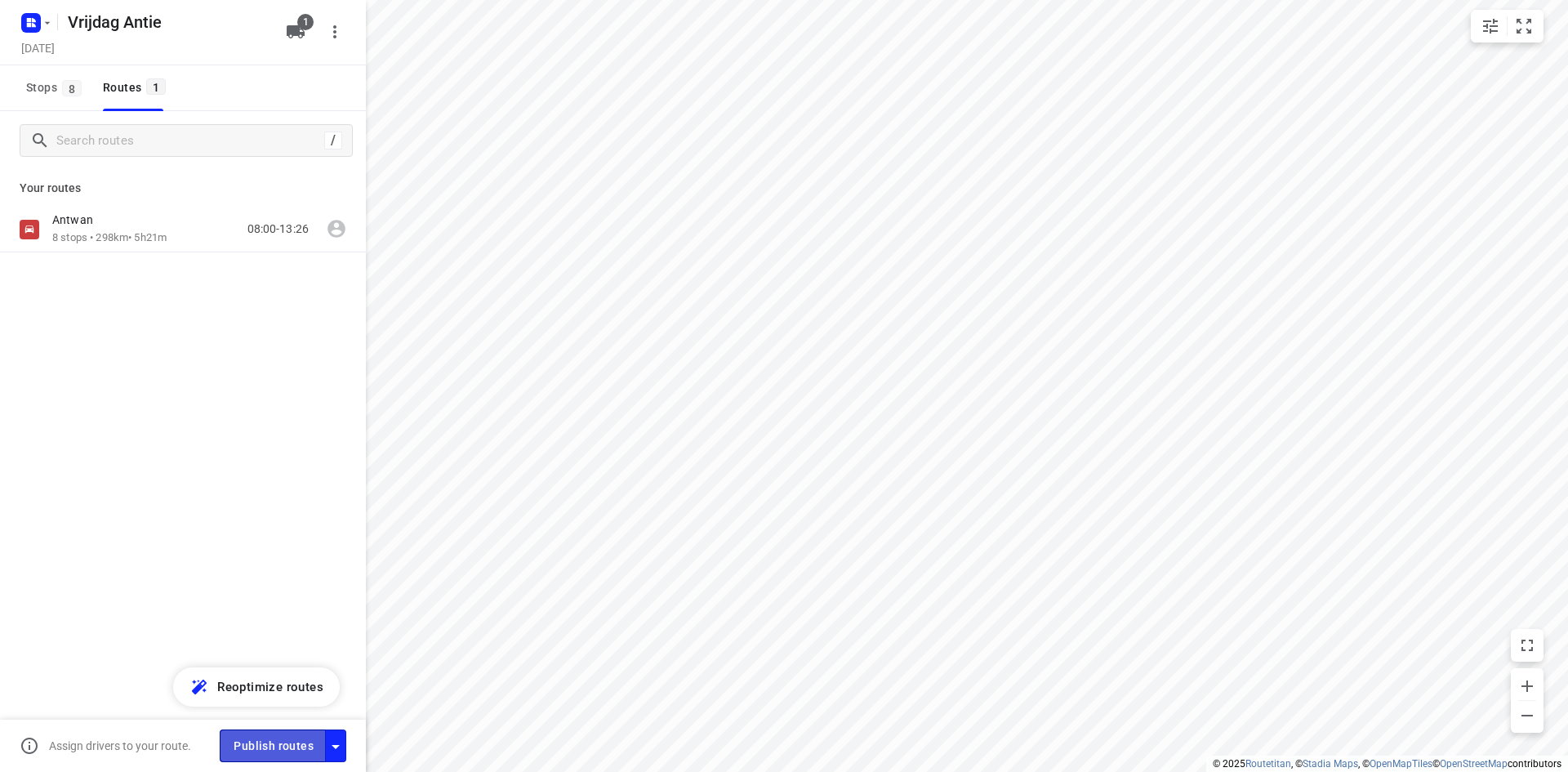
click at [267, 750] on span "Publish routes" at bounding box center [272, 745] width 80 height 21
click at [171, 271] on div "[PERSON_NAME] 8 stops • 298km • 5h21m 08:00-13:26" at bounding box center [183, 286] width 366 height 160
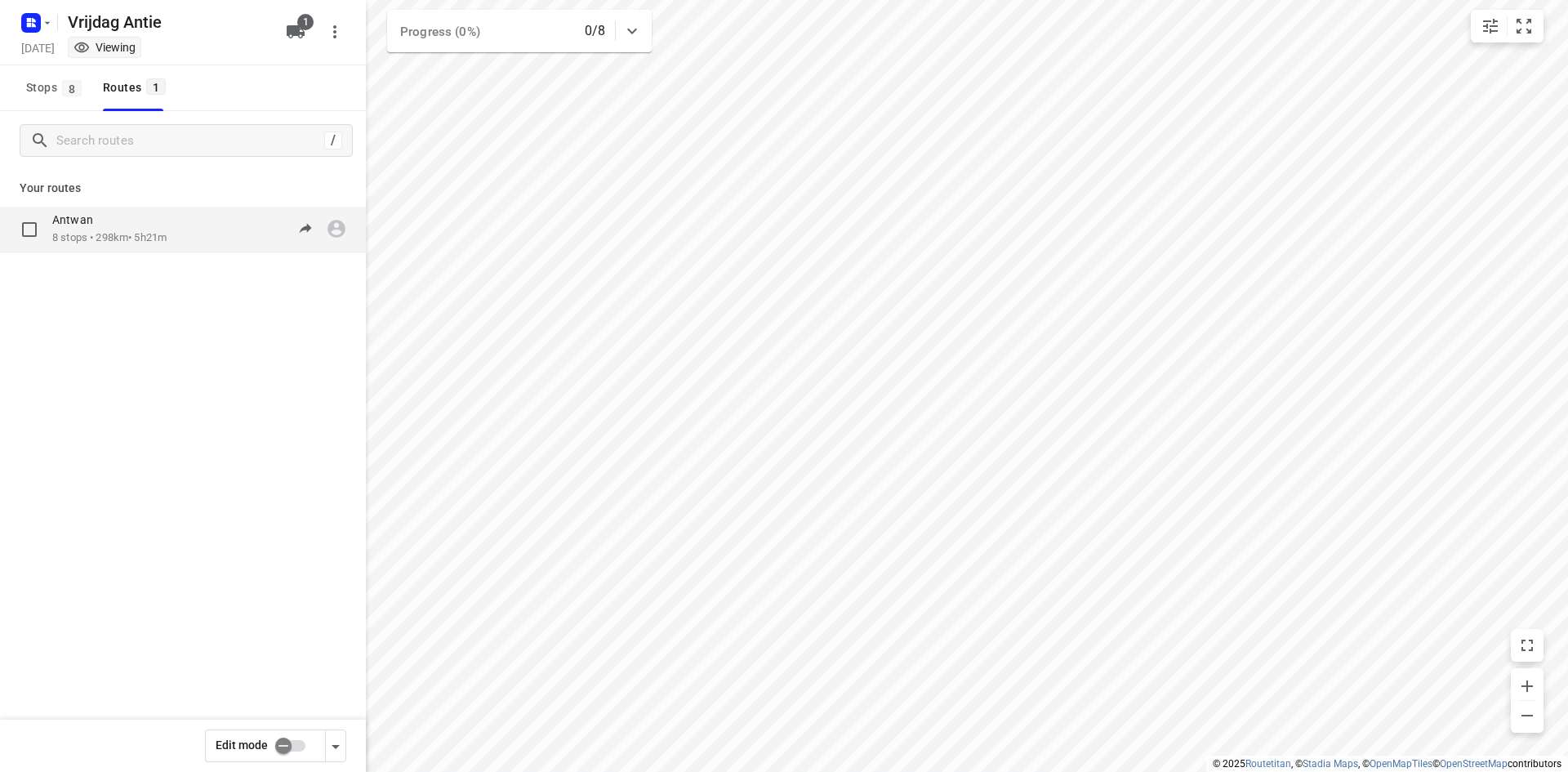
click at [150, 228] on div "Antwan" at bounding box center [109, 221] width 114 height 18
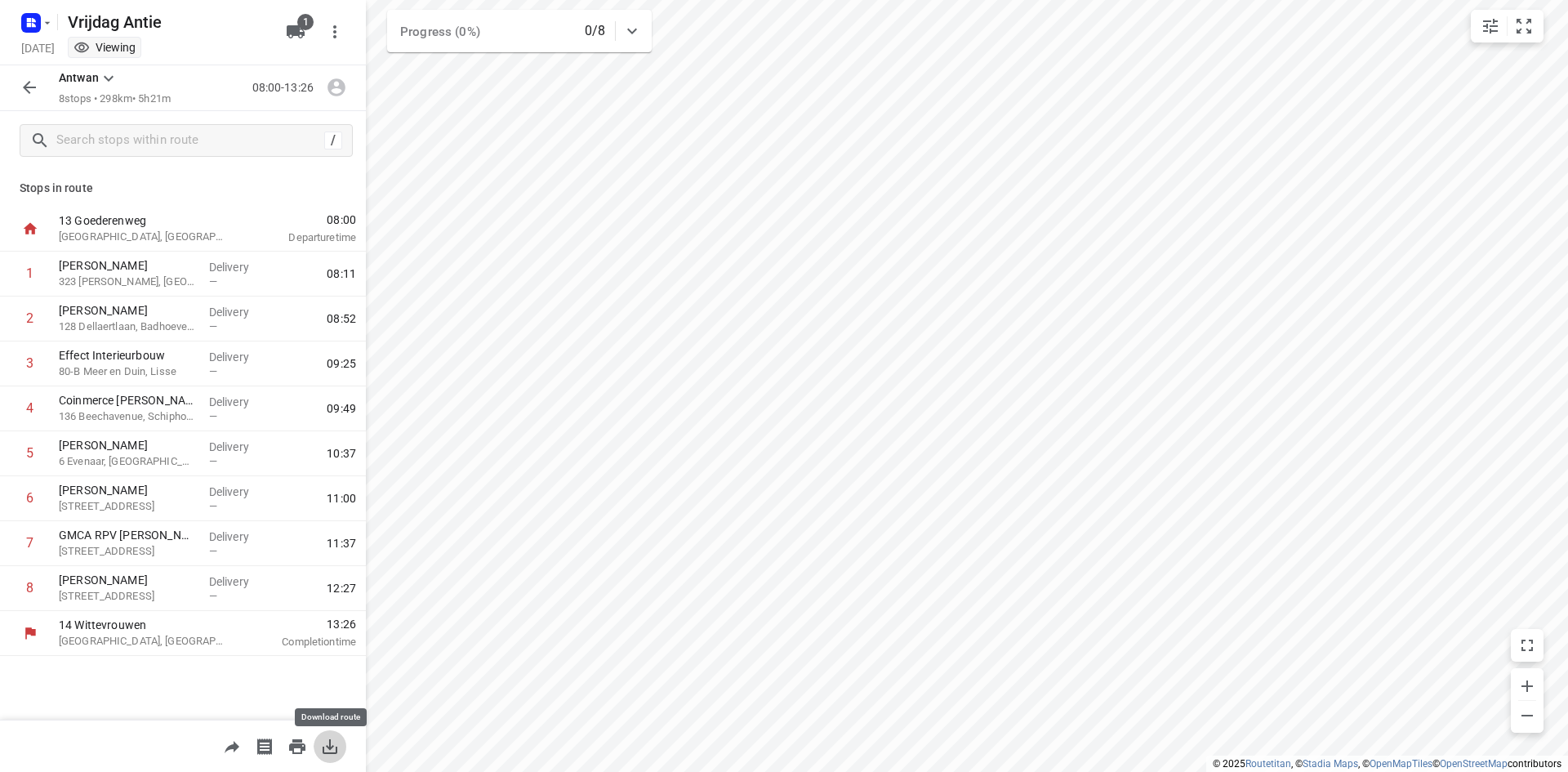
click at [341, 752] on button "button" at bounding box center [330, 745] width 32 height 32
click at [27, 73] on button "button" at bounding box center [29, 87] width 32 height 32
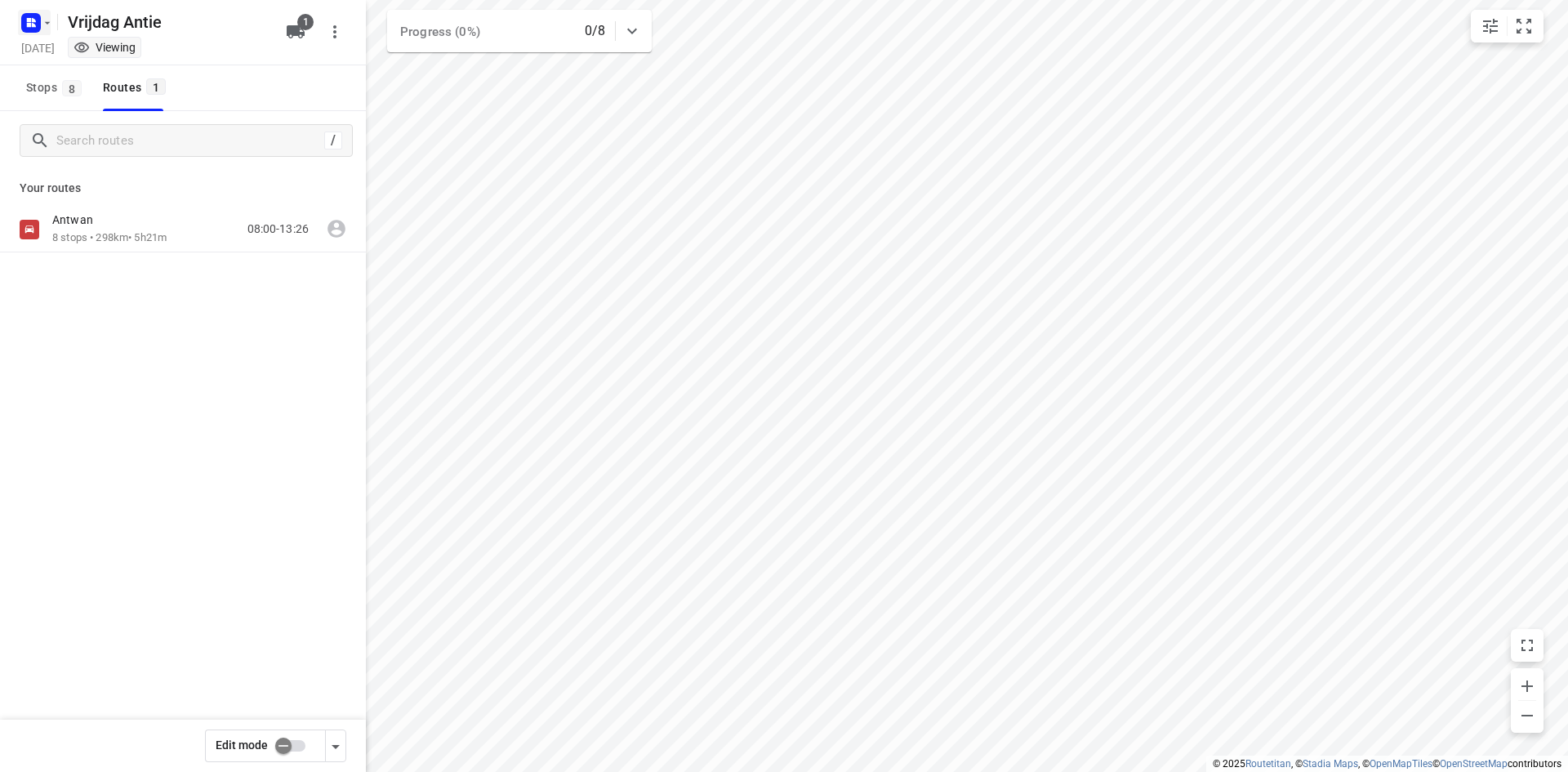
click at [30, 35] on icon "button" at bounding box center [30, 23] width 27 height 27
click at [49, 50] on span "Back to projects" at bounding box center [164, 57] width 267 height 19
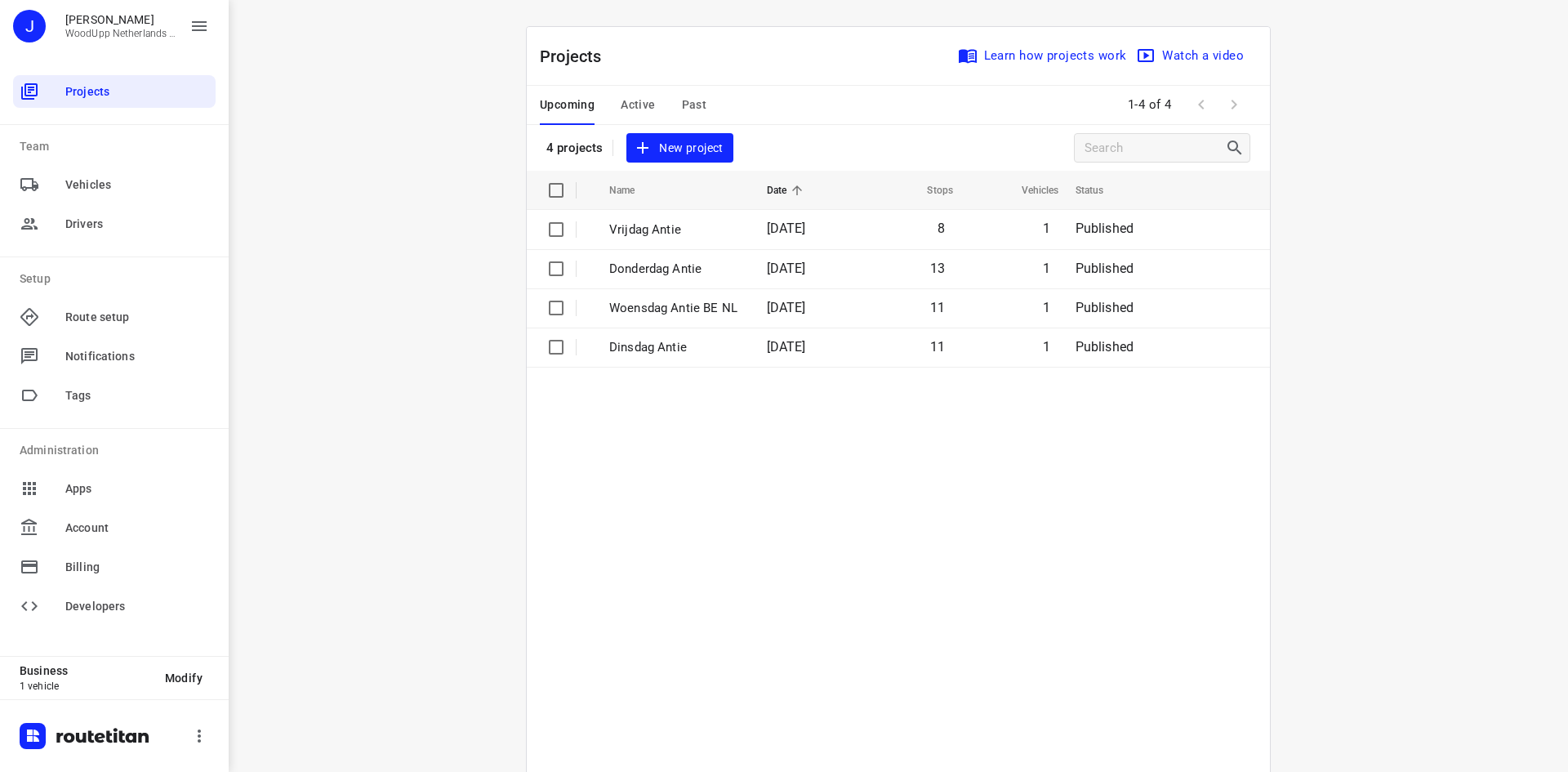
click at [1309, 262] on div "i © 2025 Routetitan , © Stadia Maps , © OpenMapTiles © OpenStreetMap contributo…" at bounding box center [898, 386] width 1340 height 772
